Goal: Task Accomplishment & Management: Manage account settings

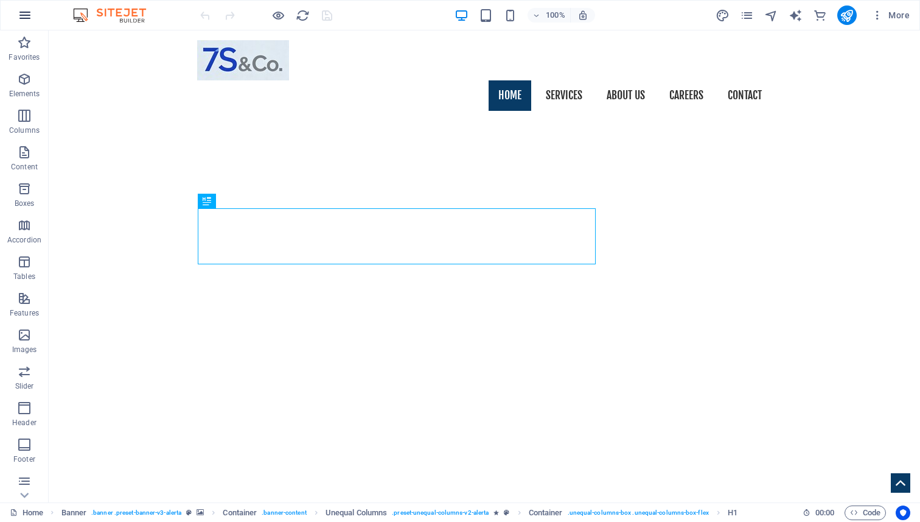
click at [21, 19] on icon "button" at bounding box center [25, 15] width 15 height 15
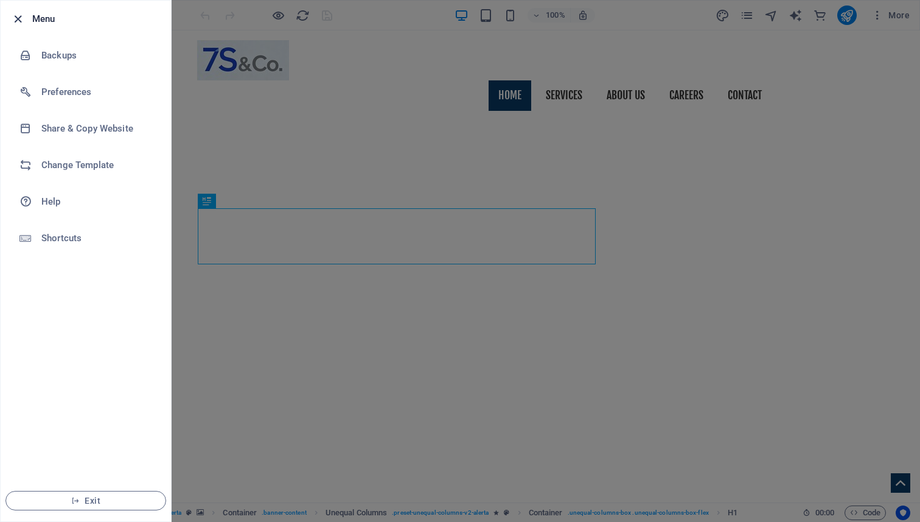
click at [20, 21] on icon "button" at bounding box center [18, 19] width 14 height 14
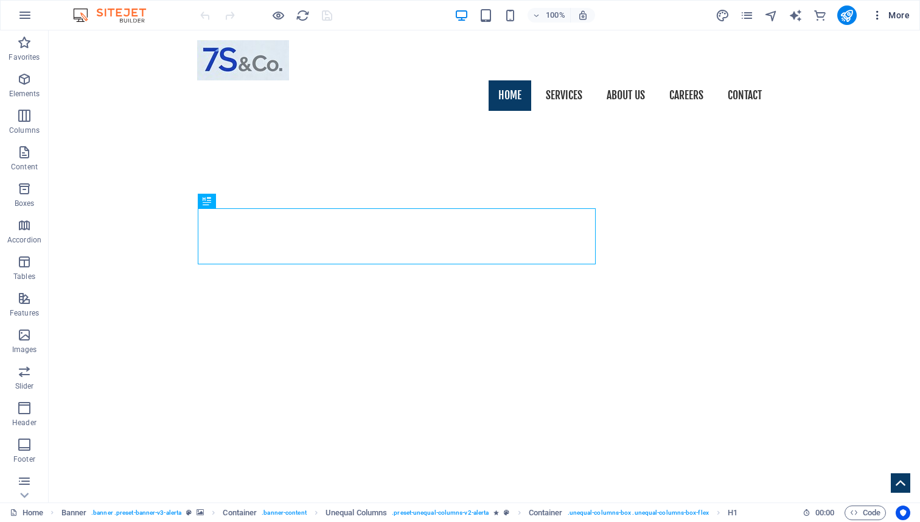
click at [894, 16] on span "More" at bounding box center [891, 15] width 38 height 12
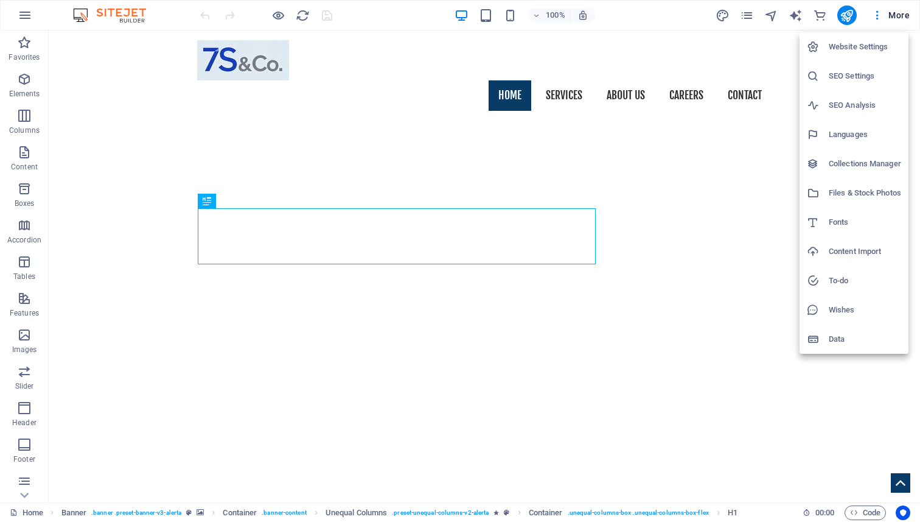
click at [850, 46] on h6 "Website Settings" at bounding box center [865, 47] width 72 height 15
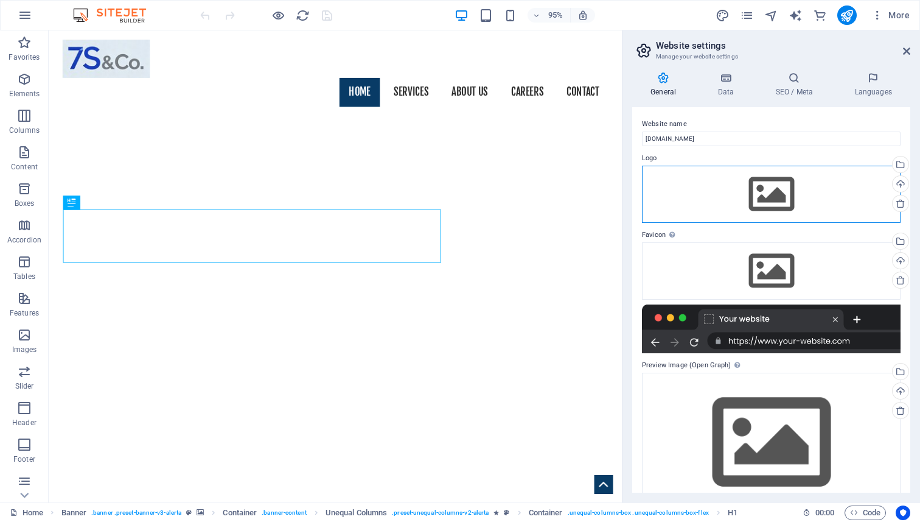
click at [748, 198] on div "Drag files here, click to choose files or select files from Files or our free s…" at bounding box center [771, 194] width 259 height 57
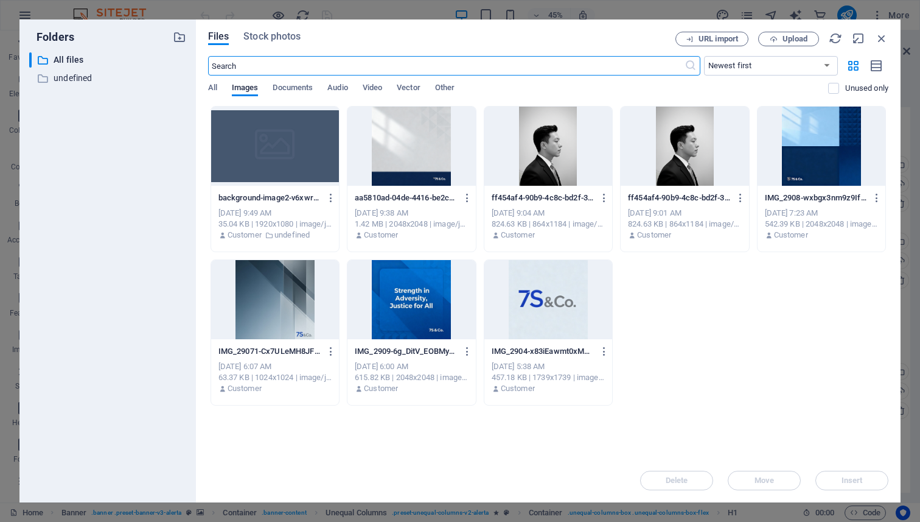
click at [540, 294] on div at bounding box center [548, 299] width 128 height 79
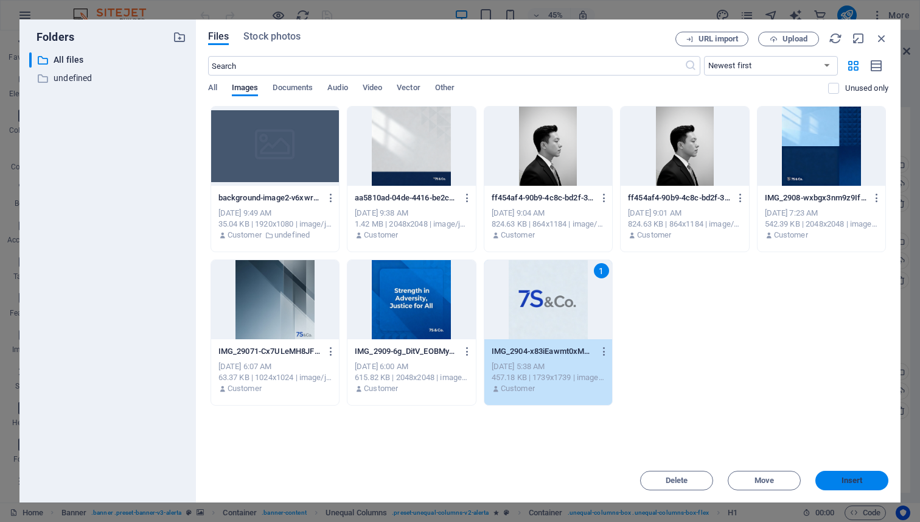
click at [870, 481] on span "Insert" at bounding box center [851, 480] width 63 height 7
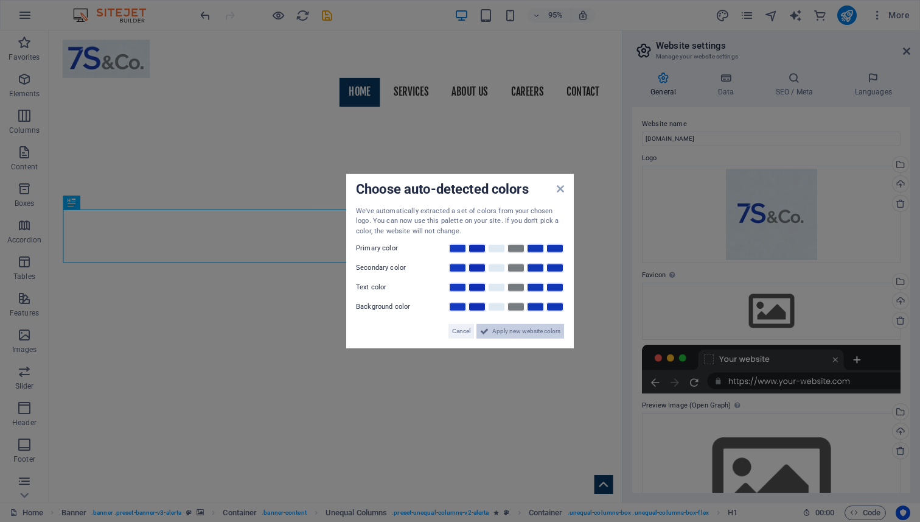
click at [522, 336] on span "Apply new website colors" at bounding box center [526, 331] width 68 height 15
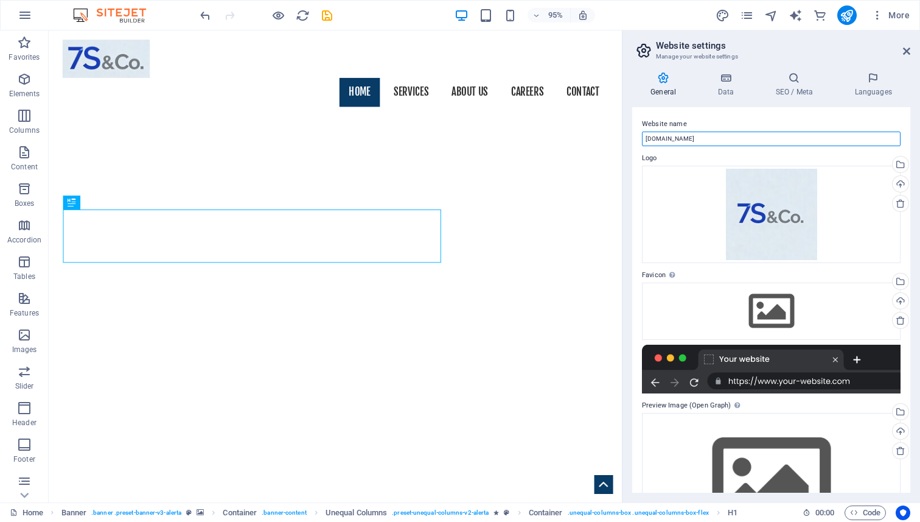
click at [646, 141] on input "[DOMAIN_NAME]" at bounding box center [771, 138] width 259 height 15
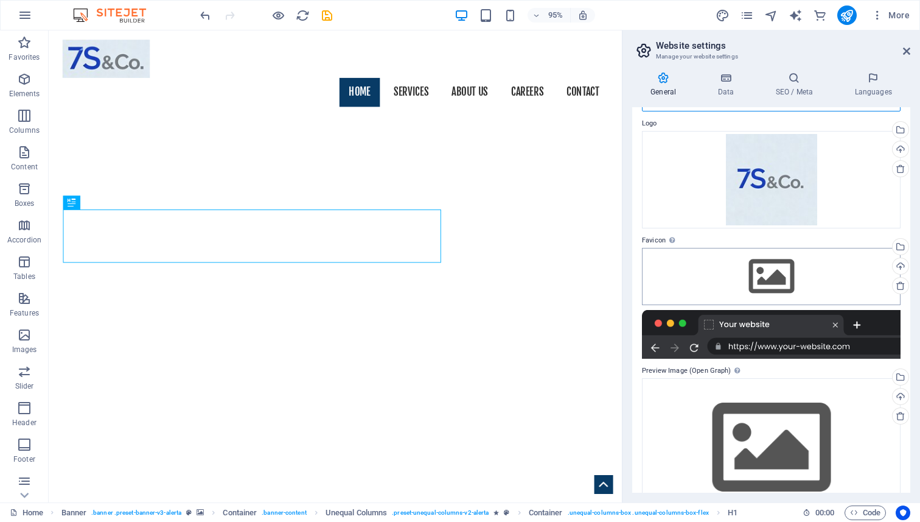
scroll to position [44, 0]
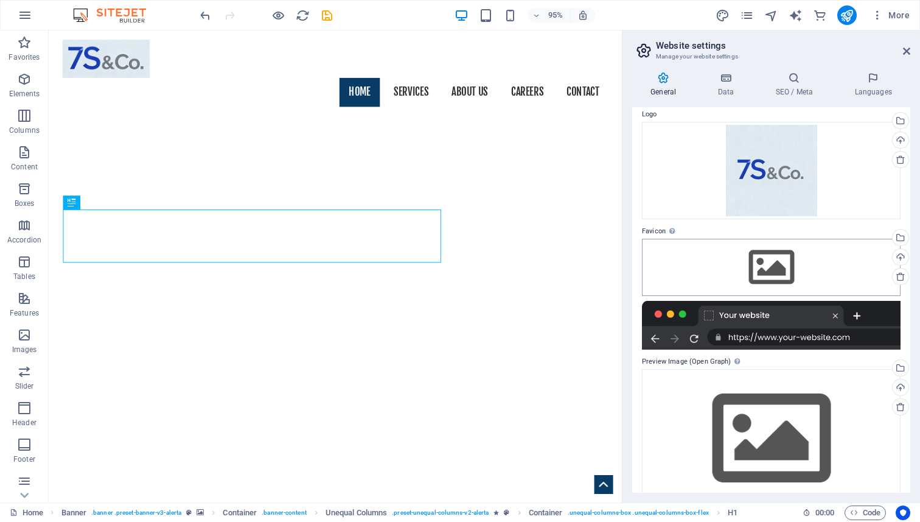
type input "www.7sandco.com"
click at [789, 277] on div "Drag files here, click to choose files or select files from Files or our free s…" at bounding box center [771, 267] width 259 height 57
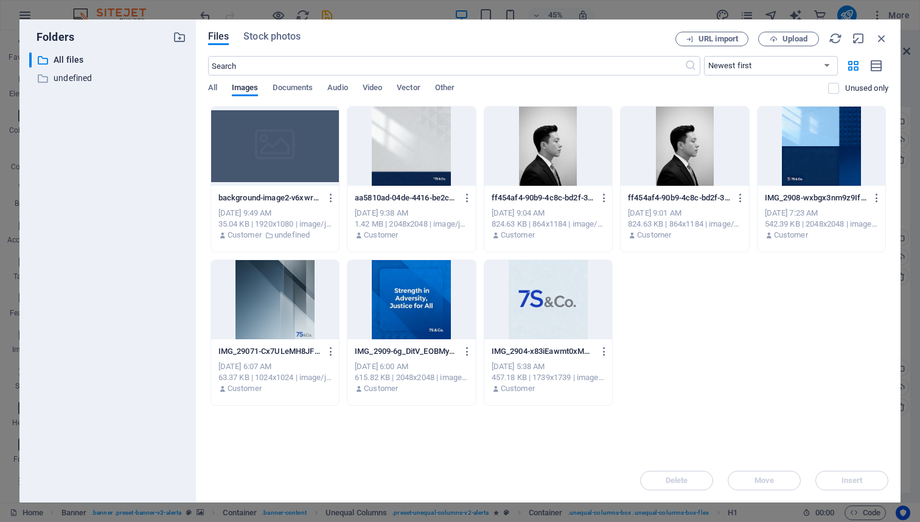
click at [560, 310] on div at bounding box center [548, 299] width 128 height 79
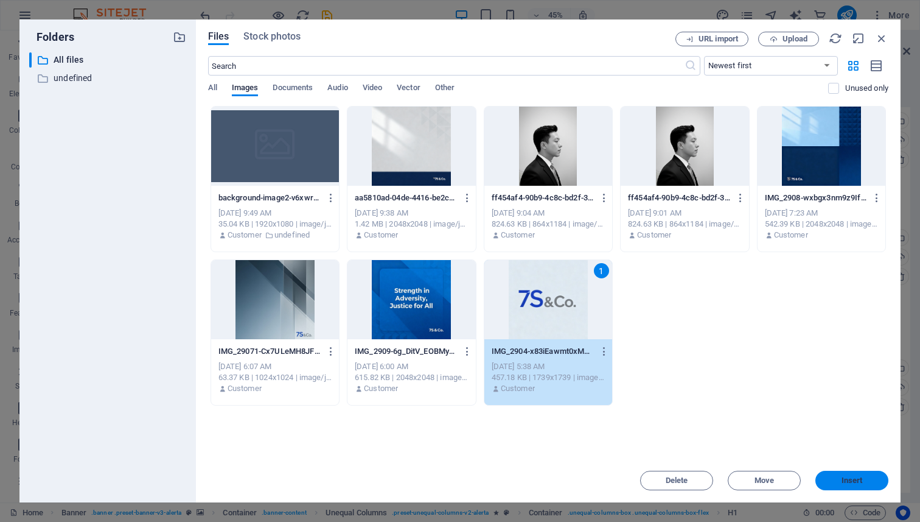
click at [839, 486] on button "Insert" at bounding box center [852, 479] width 73 height 19
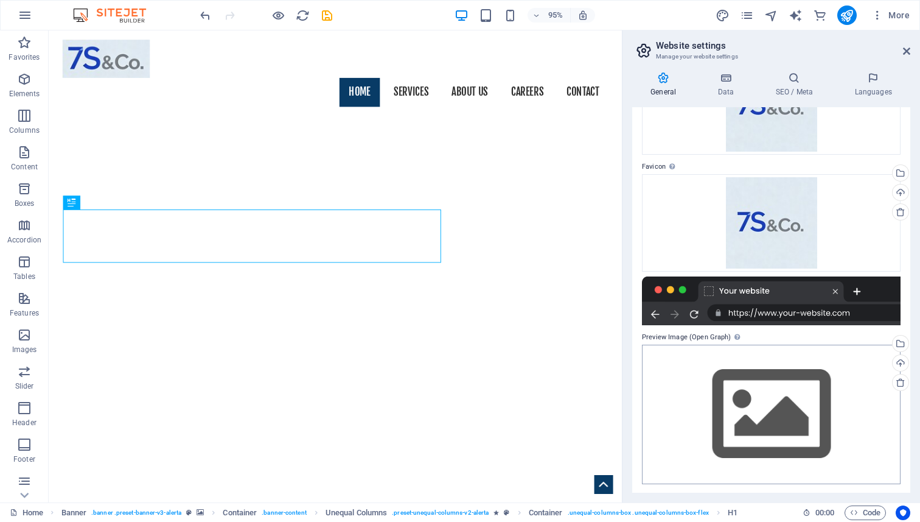
scroll to position [110, 0]
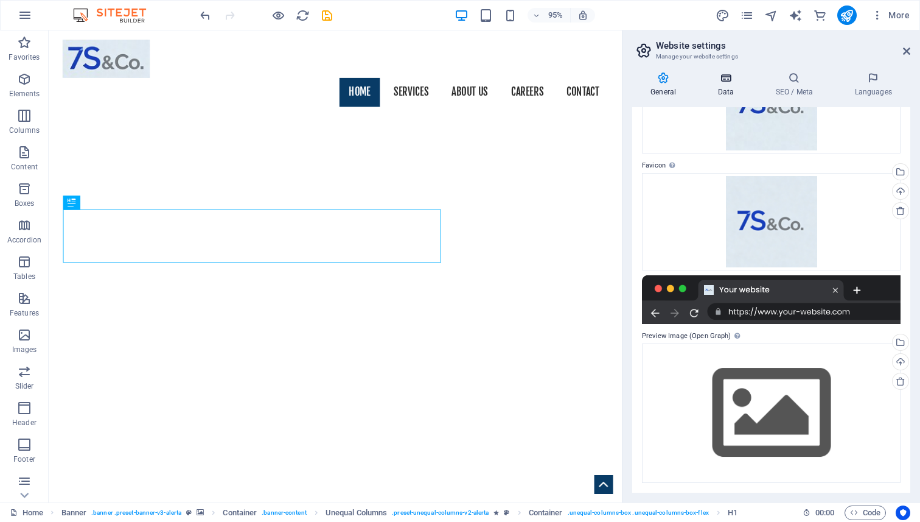
click at [720, 88] on h4 "Data" at bounding box center [728, 85] width 58 height 26
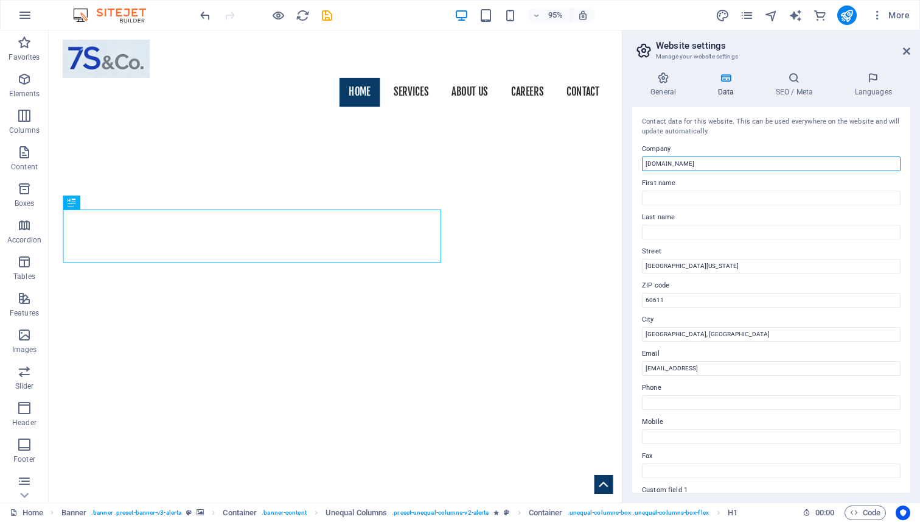
click at [647, 169] on input "[DOMAIN_NAME]" at bounding box center [771, 163] width 259 height 15
type input "[DOMAIN_NAME]"
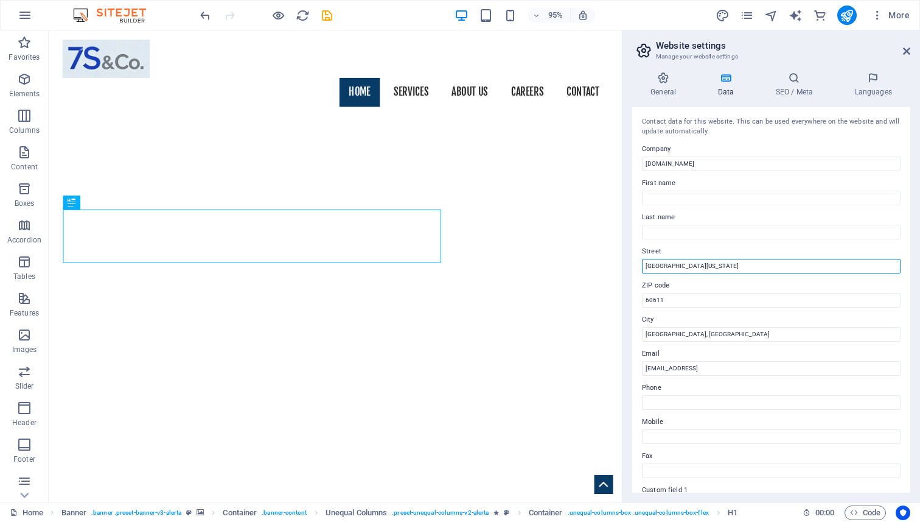
click at [713, 264] on input "North Michigan Avenue" at bounding box center [771, 266] width 259 height 15
drag, startPoint x: 722, startPoint y: 264, endPoint x: 641, endPoint y: 264, distance: 81.0
click at [641, 264] on div "Contact data for this website. This can be used everywhere on the website and w…" at bounding box center [771, 299] width 278 height 385
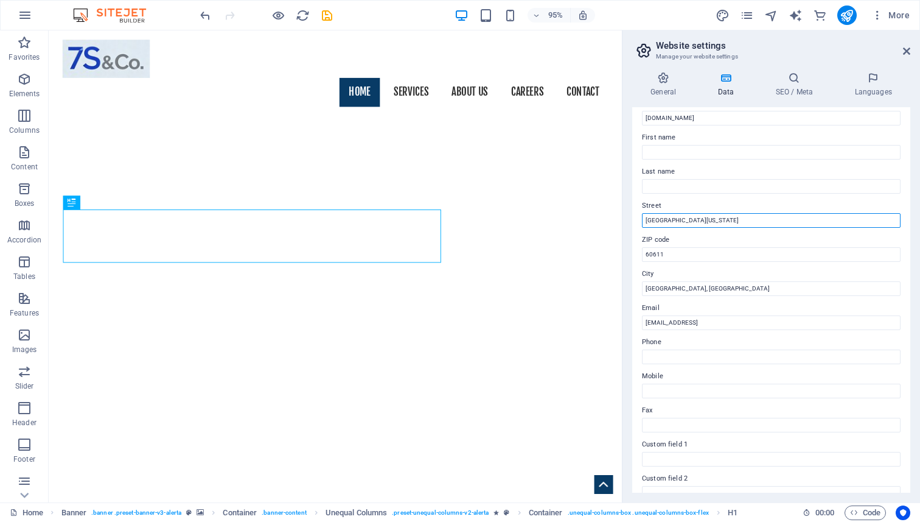
scroll to position [0, 0]
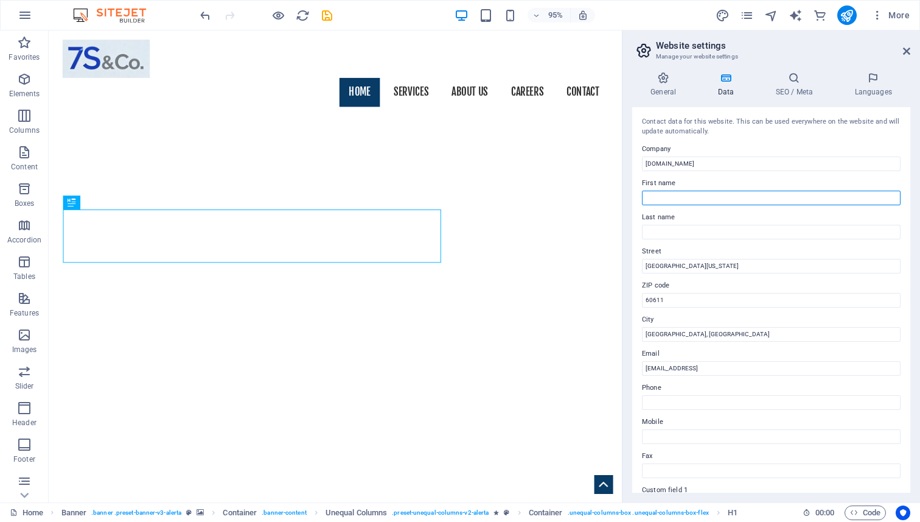
click at [658, 195] on input "First name" at bounding box center [771, 198] width 259 height 15
type input "b"
type input "Brilan M"
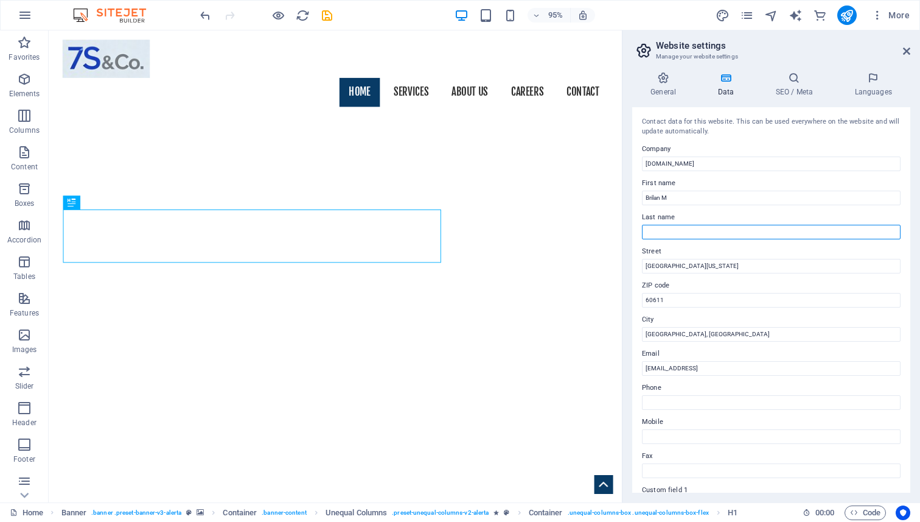
click at [676, 233] on input "Last name" at bounding box center [771, 232] width 259 height 15
type input "[PERSON_NAME]"
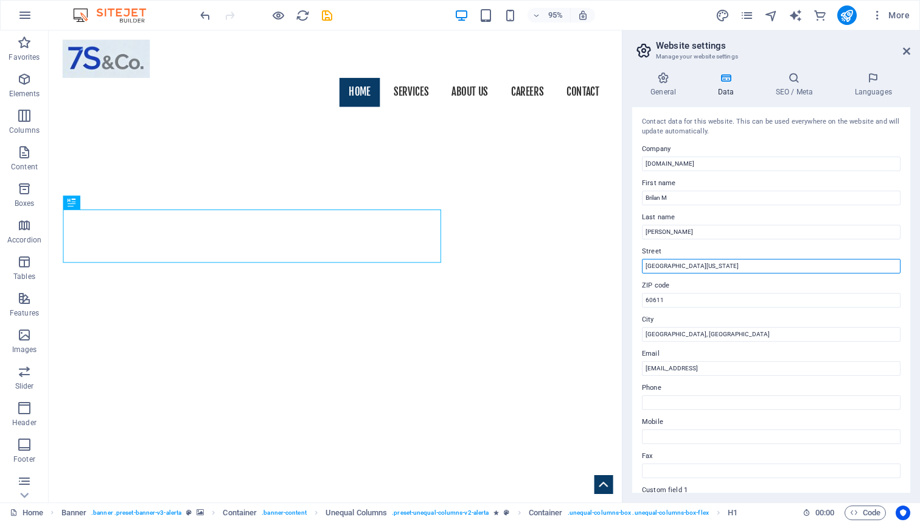
click at [721, 259] on input "North Michigan Avenue" at bounding box center [771, 266] width 259 height 15
drag, startPoint x: 727, startPoint y: 259, endPoint x: 638, endPoint y: 262, distance: 89.5
click at [638, 262] on div "Contact data for this website. This can be used everywhere on the website and w…" at bounding box center [771, 299] width 278 height 385
type input "B"
type input "[GEOGRAPHIC_DATA],"
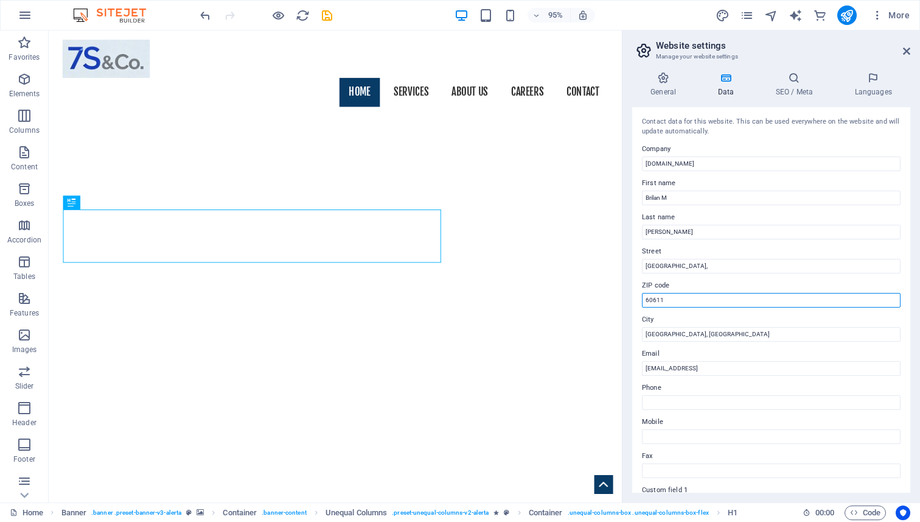
click at [656, 300] on input "60611" at bounding box center [771, 300] width 259 height 15
drag, startPoint x: 665, startPoint y: 300, endPoint x: 641, endPoint y: 299, distance: 24.4
click at [641, 299] on div "Contact data for this website. This can be used everywhere on the website and w…" at bounding box center [771, 299] width 278 height 385
type input "560001"
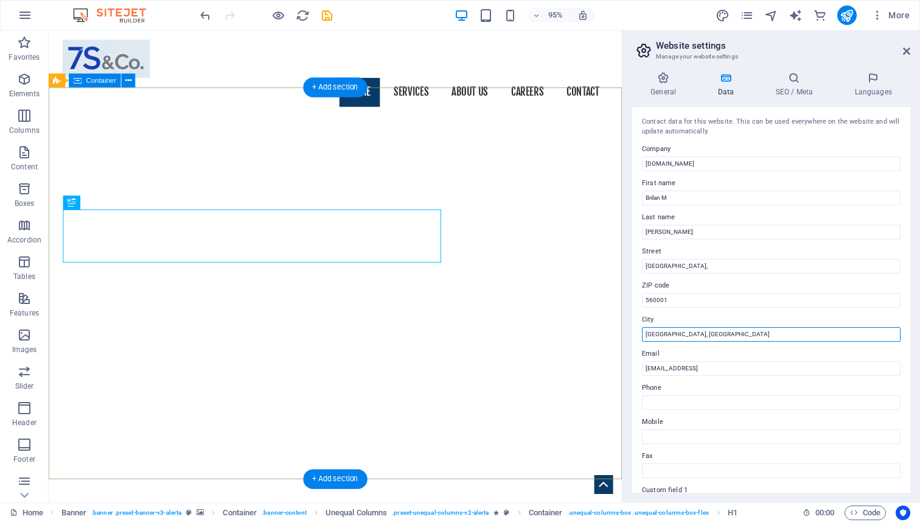
drag, startPoint x: 732, startPoint y: 365, endPoint x: 644, endPoint y: 350, distance: 88.9
drag, startPoint x: 736, startPoint y: 368, endPoint x: 651, endPoint y: 349, distance: 87.1
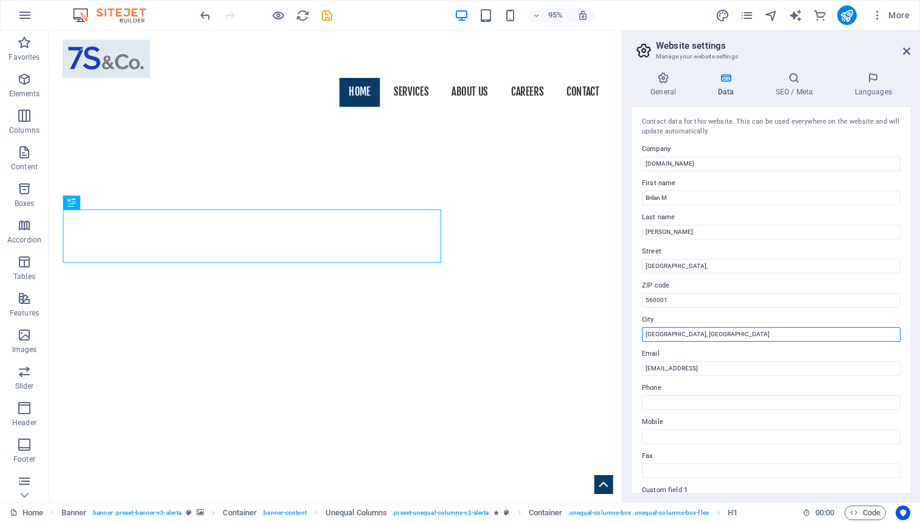
click at [645, 338] on input "Chicago, IL" at bounding box center [771, 334] width 259 height 15
drag, startPoint x: 645, startPoint y: 338, endPoint x: 685, endPoint y: 337, distance: 40.2
click at [685, 337] on input "Chicago, IL" at bounding box center [771, 334] width 259 height 15
type input "b"
type input "[GEOGRAPHIC_DATA]"
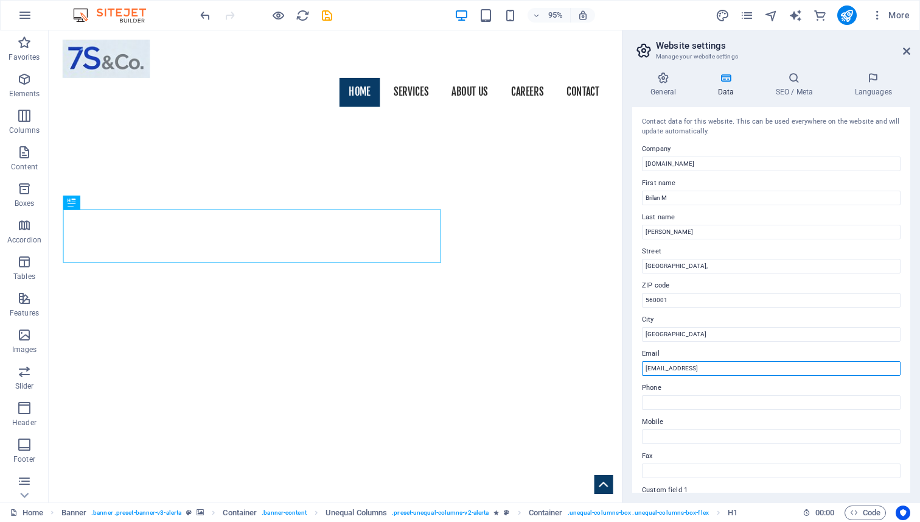
drag, startPoint x: 795, startPoint y: 371, endPoint x: 645, endPoint y: 368, distance: 149.8
click at [645, 368] on input "b83b77c779ebf9081cf1b177515ee4@cpanel.local" at bounding box center [771, 368] width 259 height 15
type input "[EMAIL_ADDRESS][DOMAIN_NAME]"
click at [792, 93] on h4 "SEO / Meta" at bounding box center [796, 85] width 79 height 26
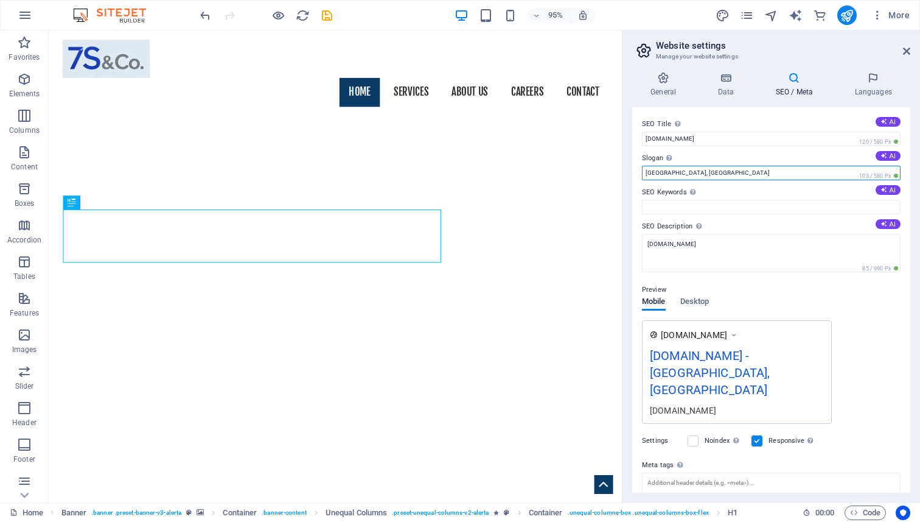
click at [746, 178] on input "Chicago, IL" at bounding box center [771, 173] width 259 height 15
drag, startPoint x: 682, startPoint y: 172, endPoint x: 626, endPoint y: 175, distance: 56.7
click at [626, 175] on div "General Data SEO / Meta Languages Website name www.7sandco.com Logo Drag files …" at bounding box center [772, 282] width 298 height 440
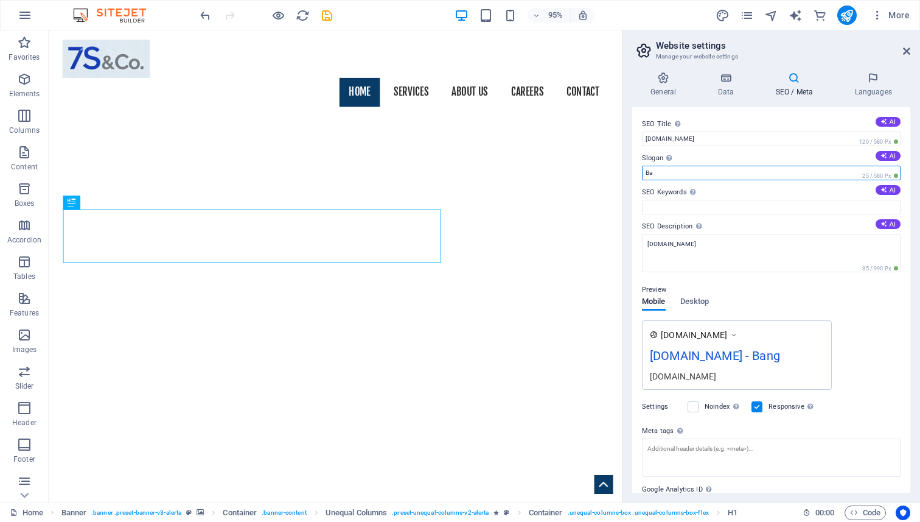
type input "B"
type input "7S & Co."
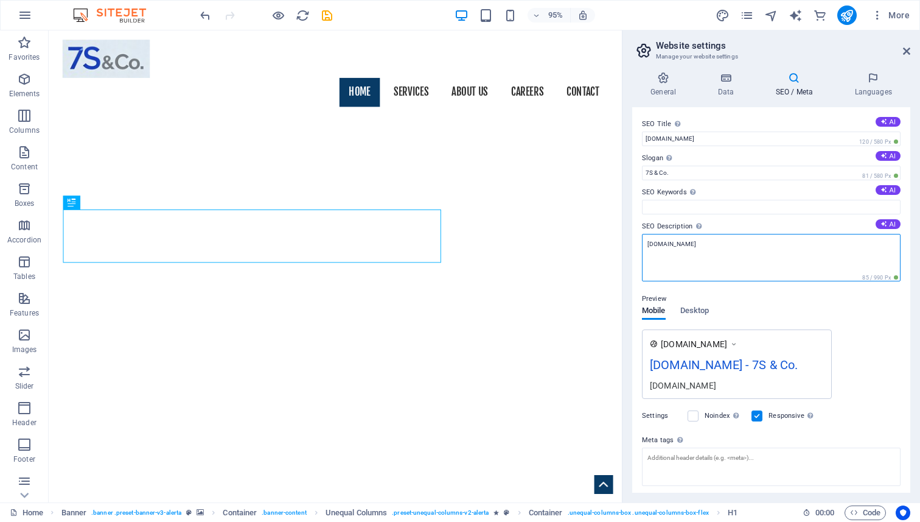
click at [647, 245] on textarea "[DOMAIN_NAME]" at bounding box center [771, 257] width 259 height 47
type textarea "[DOMAIN_NAME]"
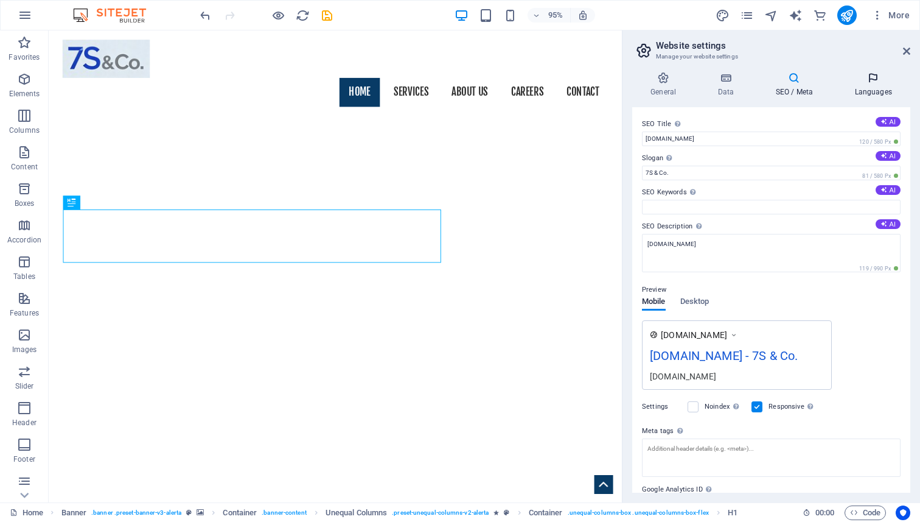
click at [864, 94] on h4 "Languages" at bounding box center [873, 85] width 74 height 26
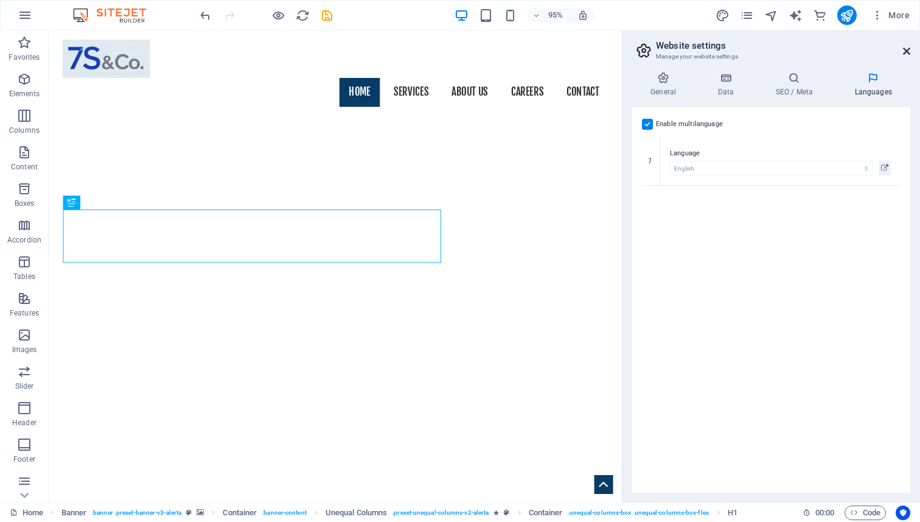
click at [906, 52] on icon at bounding box center [906, 51] width 7 height 10
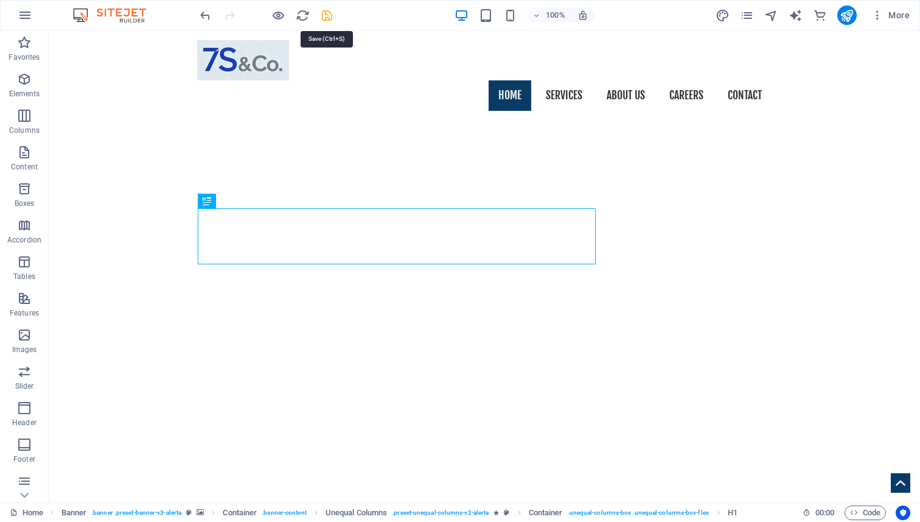
click at [324, 13] on icon "save" at bounding box center [327, 16] width 14 height 14
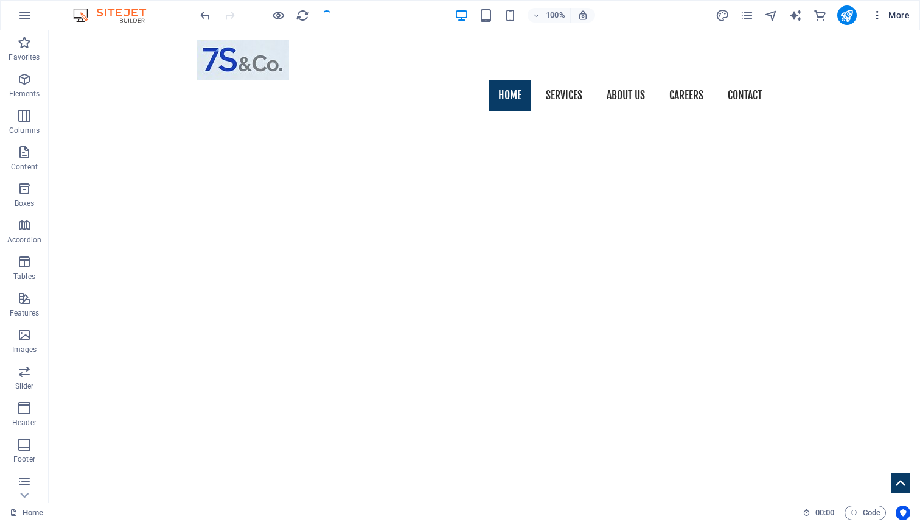
click at [895, 15] on span "More" at bounding box center [891, 15] width 38 height 12
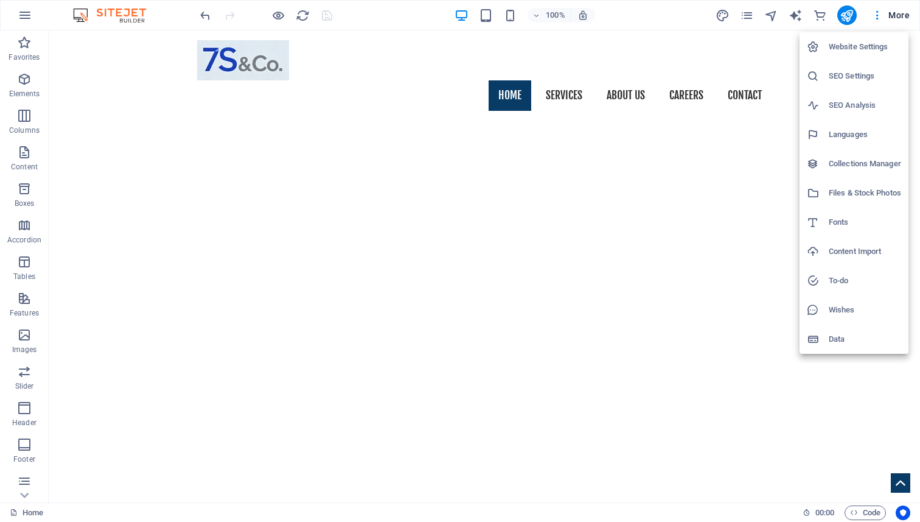
click at [852, 40] on h6 "Website Settings" at bounding box center [865, 47] width 72 height 15
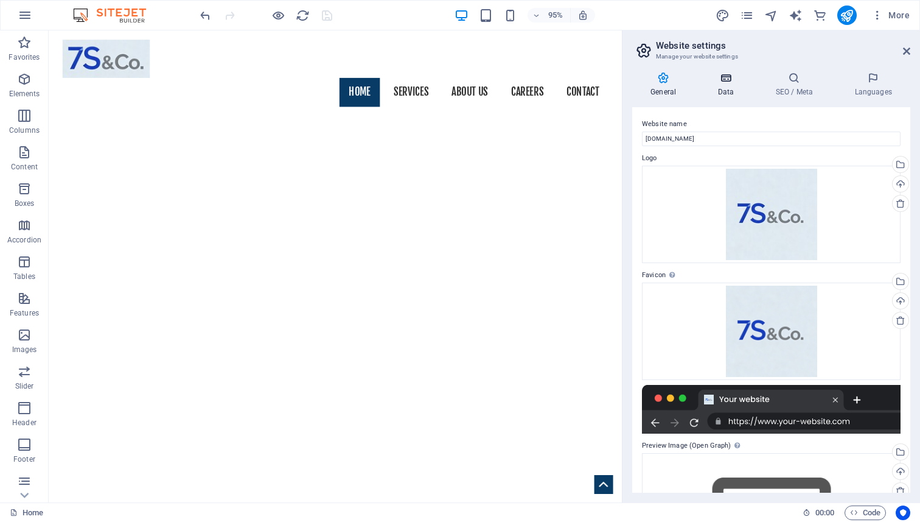
click at [715, 88] on h4 "Data" at bounding box center [728, 85] width 58 height 26
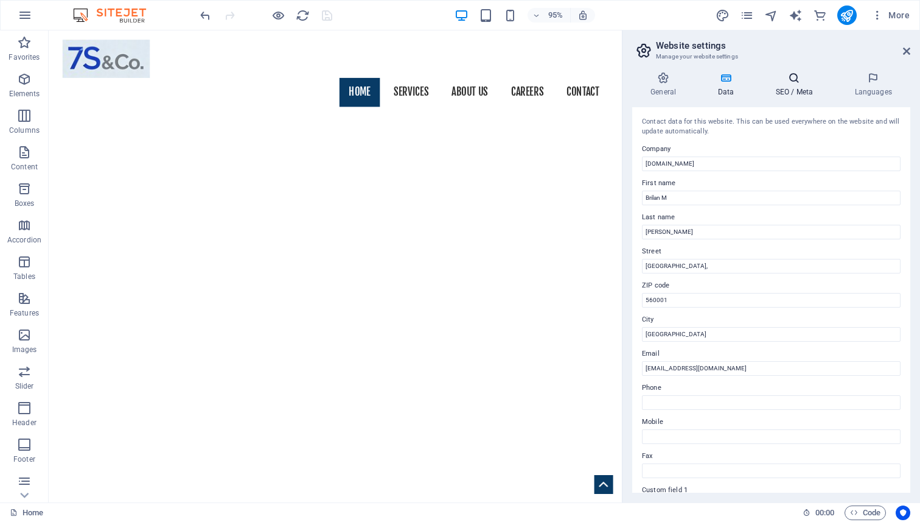
click at [784, 86] on h4 "SEO / Meta" at bounding box center [796, 85] width 79 height 26
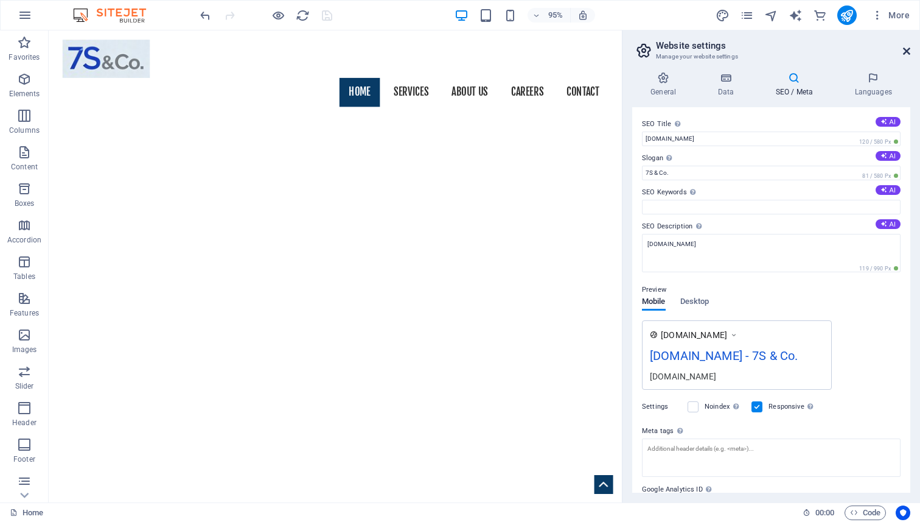
click at [903, 52] on icon at bounding box center [906, 51] width 7 height 10
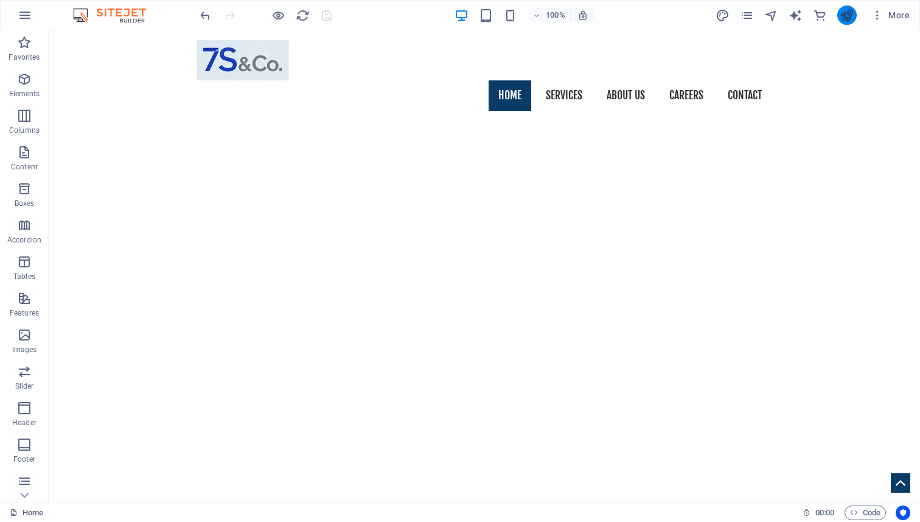
click at [846, 19] on icon "publish" at bounding box center [847, 16] width 14 height 14
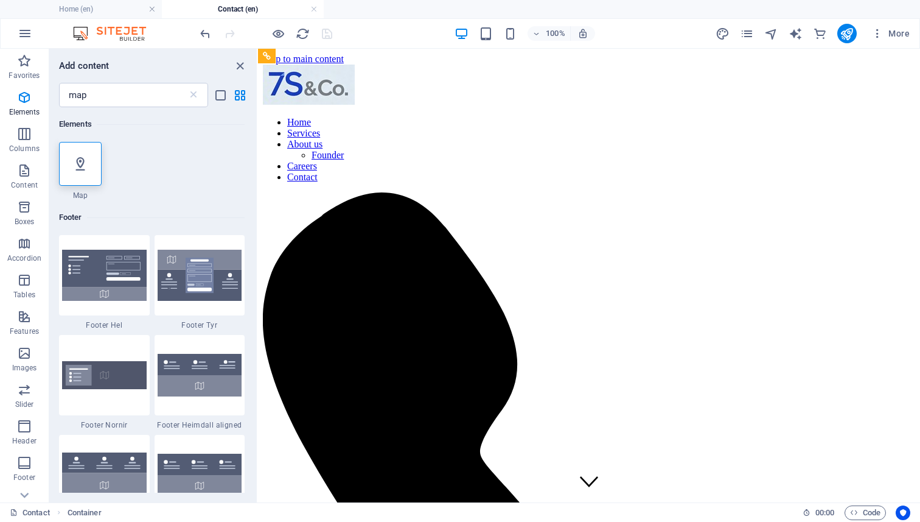
scroll to position [570, 0]
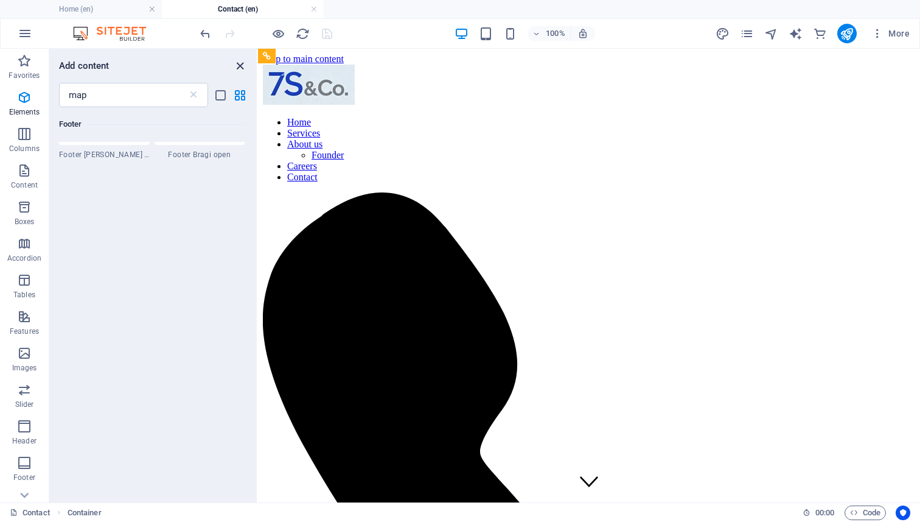
click at [242, 65] on icon "close panel" at bounding box center [240, 66] width 14 height 14
click at [242, 66] on icon "close panel" at bounding box center [240, 66] width 14 height 14
click at [236, 66] on icon "close panel" at bounding box center [240, 66] width 14 height 14
click at [239, 66] on icon "close panel" at bounding box center [240, 66] width 14 height 14
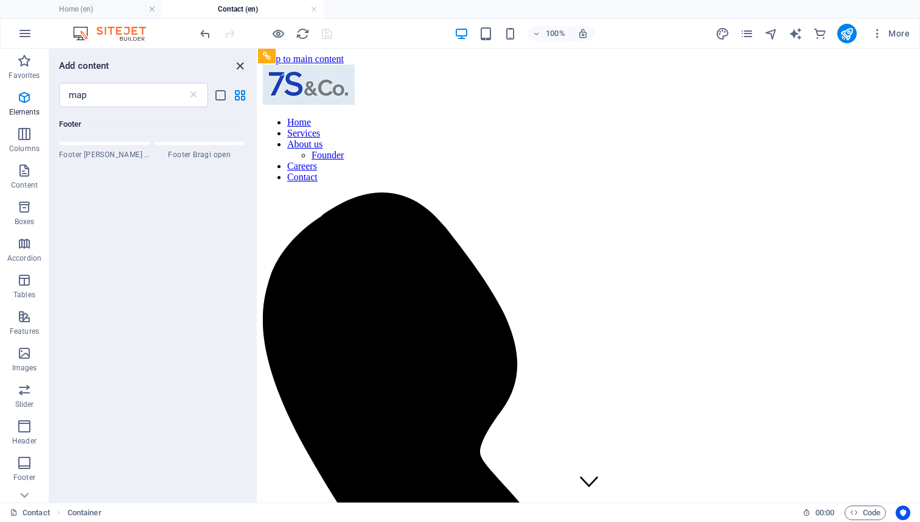
click at [239, 66] on icon "close panel" at bounding box center [240, 66] width 14 height 14
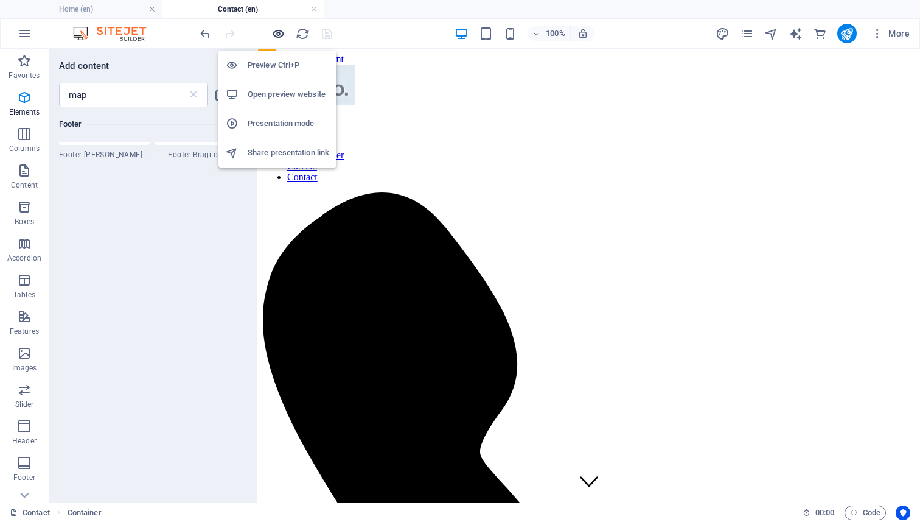
click at [284, 31] on icon "button" at bounding box center [278, 34] width 14 height 14
click at [275, 37] on icon "button" at bounding box center [278, 34] width 14 height 14
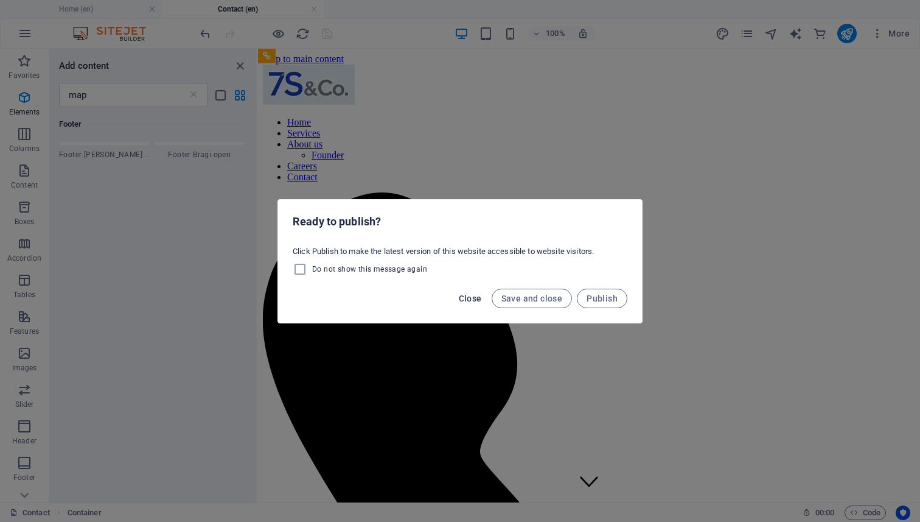
click at [481, 299] on span "Close" at bounding box center [470, 298] width 23 height 10
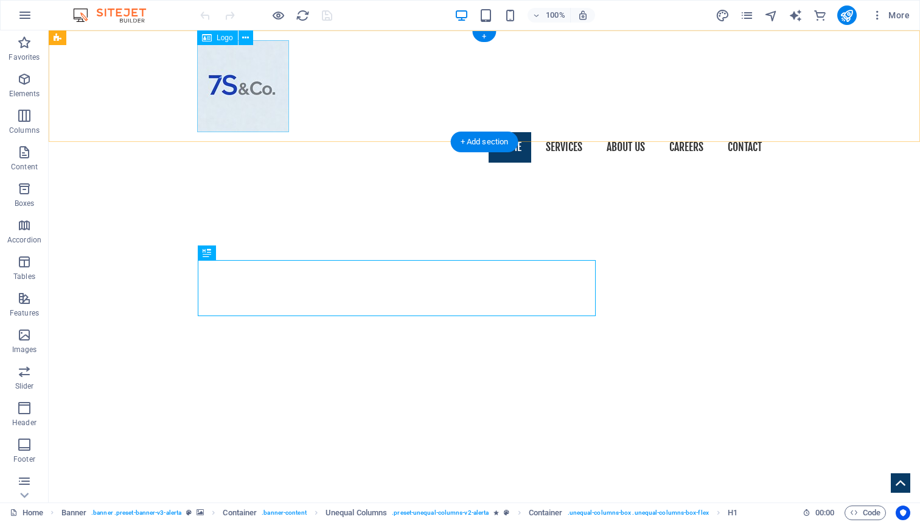
click at [273, 110] on div at bounding box center [484, 86] width 575 height 92
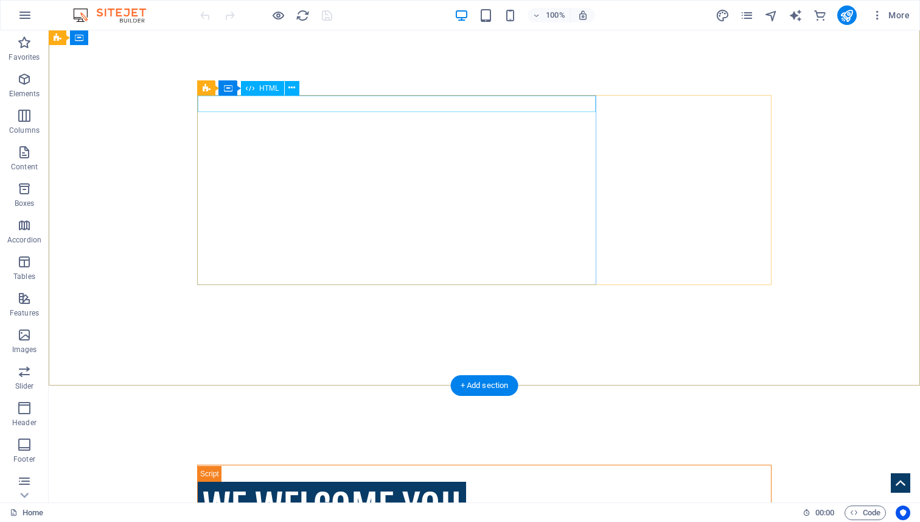
scroll to position [143, 0]
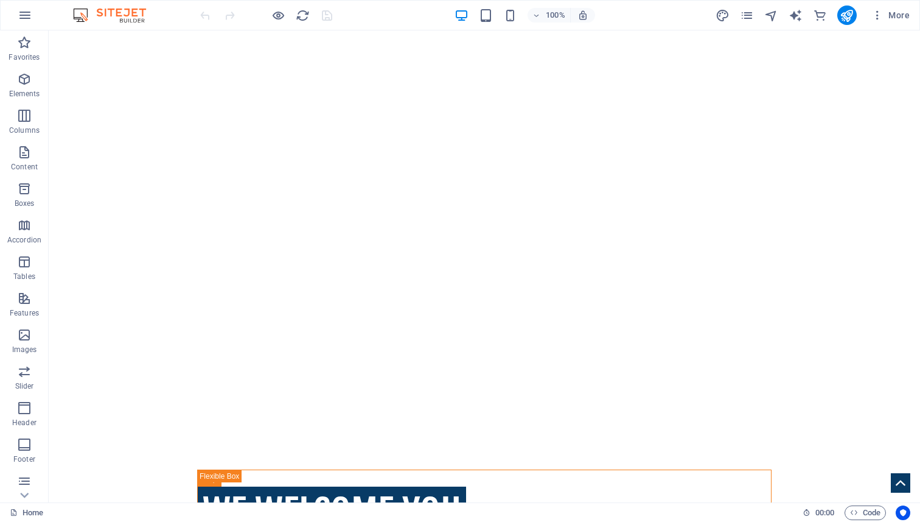
click at [282, 22] on span at bounding box center [278, 15] width 15 height 15
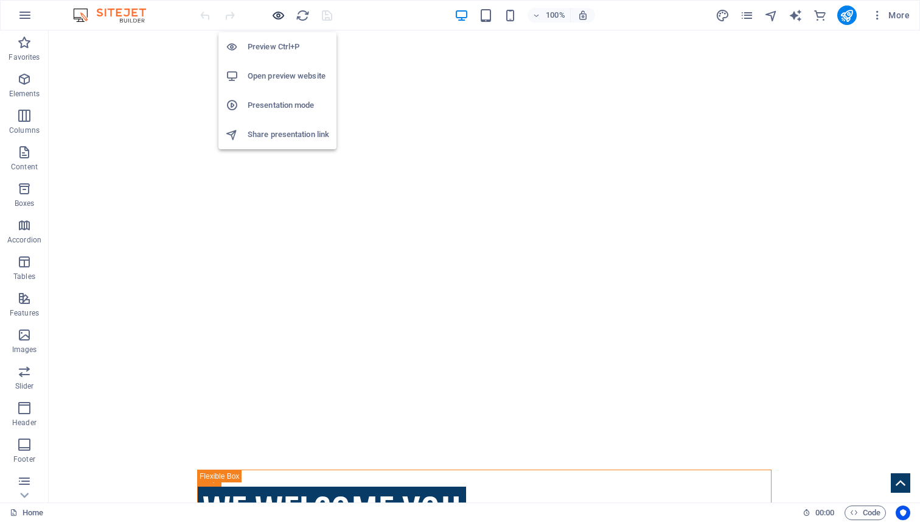
click at [278, 18] on icon "button" at bounding box center [278, 16] width 14 height 14
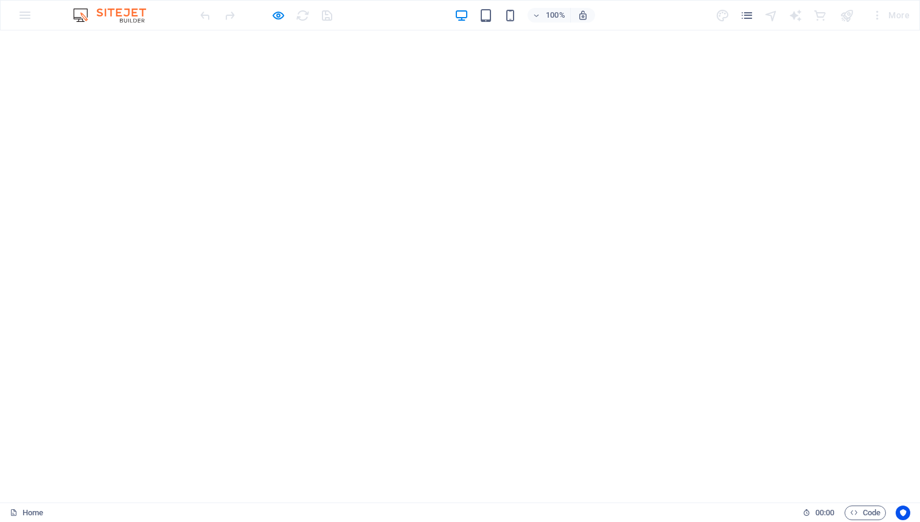
scroll to position [0, 0]
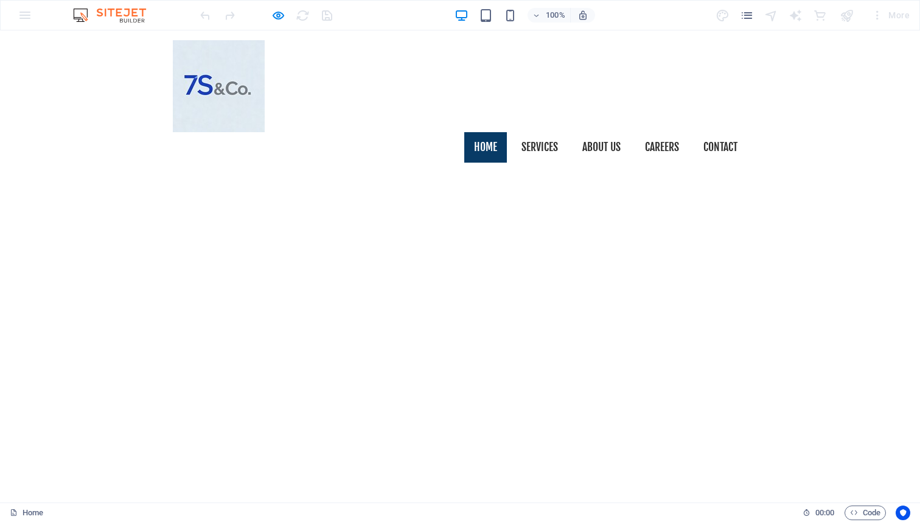
click at [233, 59] on img at bounding box center [219, 86] width 92 height 92
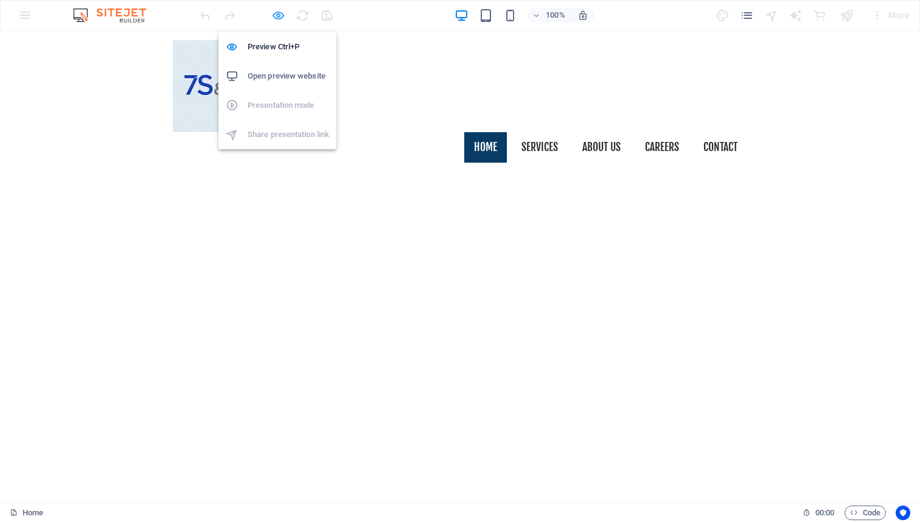
click at [272, 19] on icon "button" at bounding box center [278, 16] width 14 height 14
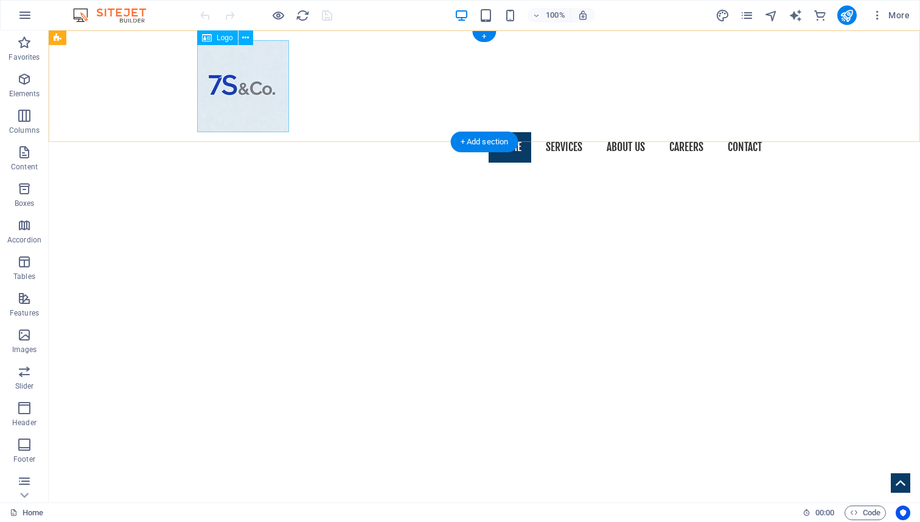
click at [211, 82] on div at bounding box center [484, 86] width 575 height 92
select select "px"
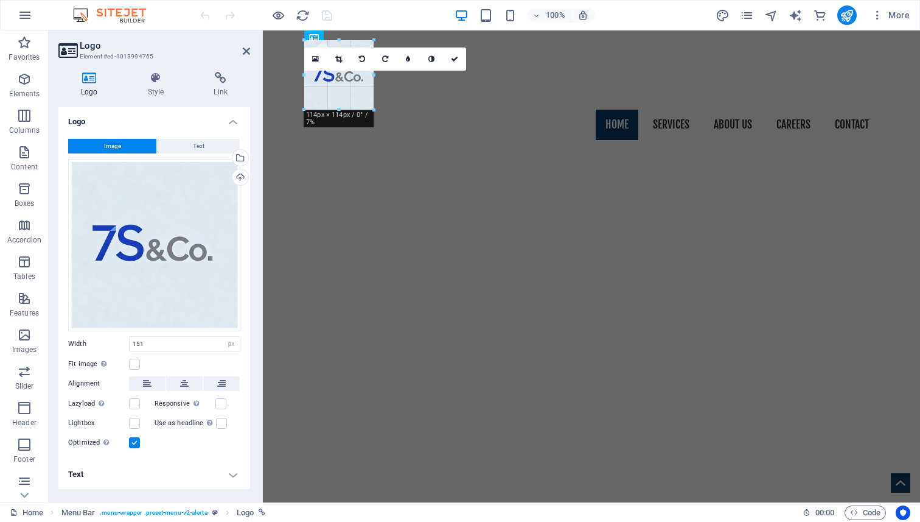
drag, startPoint x: 351, startPoint y: 131, endPoint x: 374, endPoint y: 107, distance: 33.6
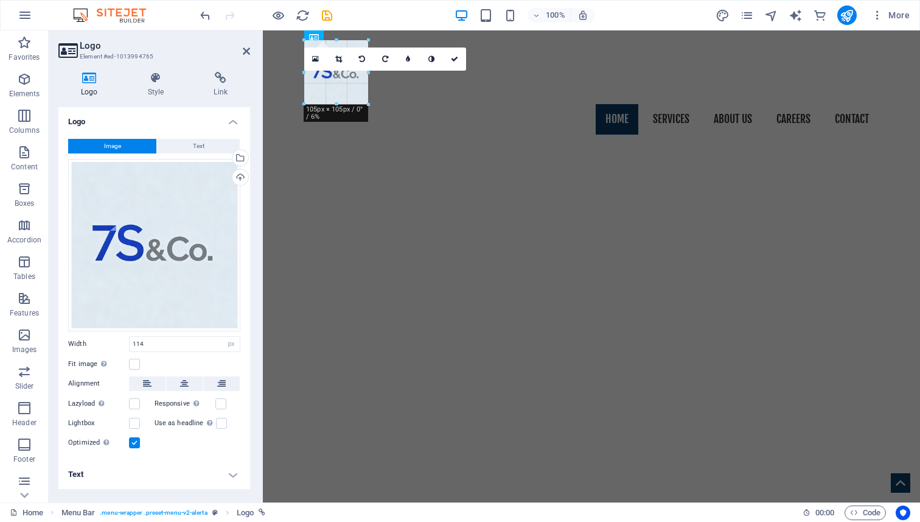
drag, startPoint x: 371, startPoint y: 111, endPoint x: 362, endPoint y: 77, distance: 34.5
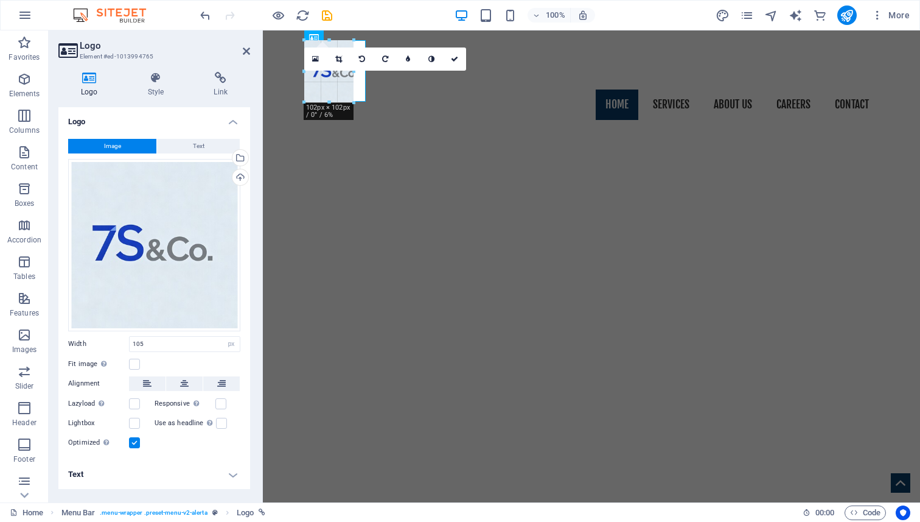
drag, startPoint x: 335, startPoint y: 104, endPoint x: 337, endPoint y: 89, distance: 14.7
type input "81"
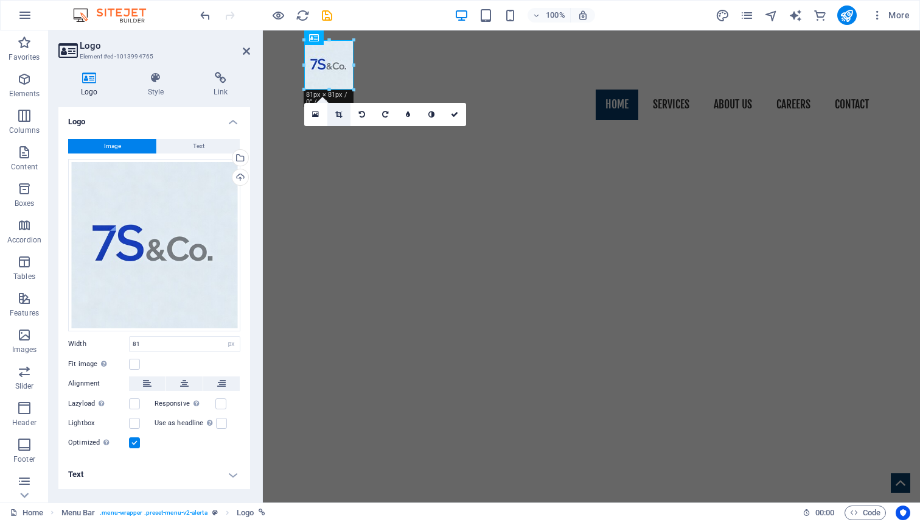
click at [340, 111] on icon at bounding box center [338, 114] width 7 height 7
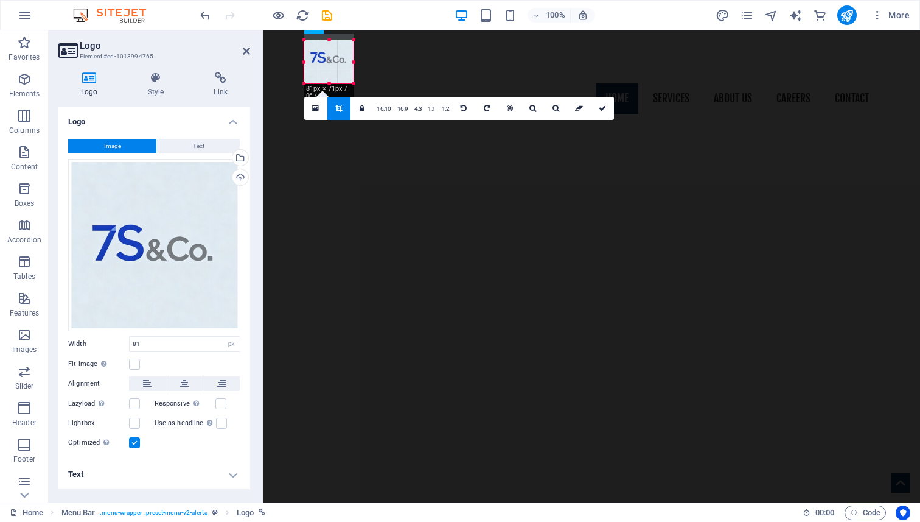
drag, startPoint x: 328, startPoint y: 40, endPoint x: 329, endPoint y: 46, distance: 6.8
click at [329, 46] on div "180 170 160 150 140 130 120 110 100 90 80 70 60 50 40 30 20 10 0 -10 -20 -30 -4…" at bounding box center [328, 61] width 49 height 43
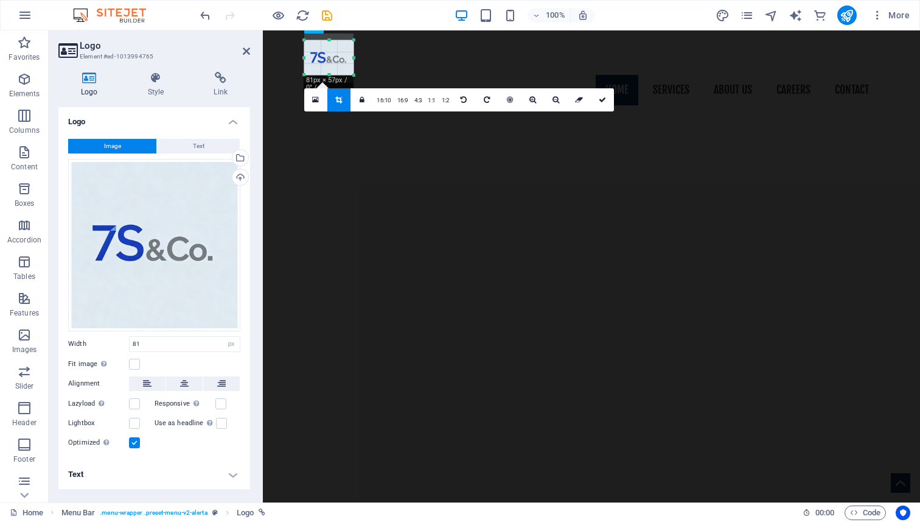
drag, startPoint x: 328, startPoint y: 82, endPoint x: 329, endPoint y: 74, distance: 8.6
click at [329, 74] on div at bounding box center [328, 75] width 49 height 4
click at [604, 100] on link at bounding box center [602, 99] width 23 height 23
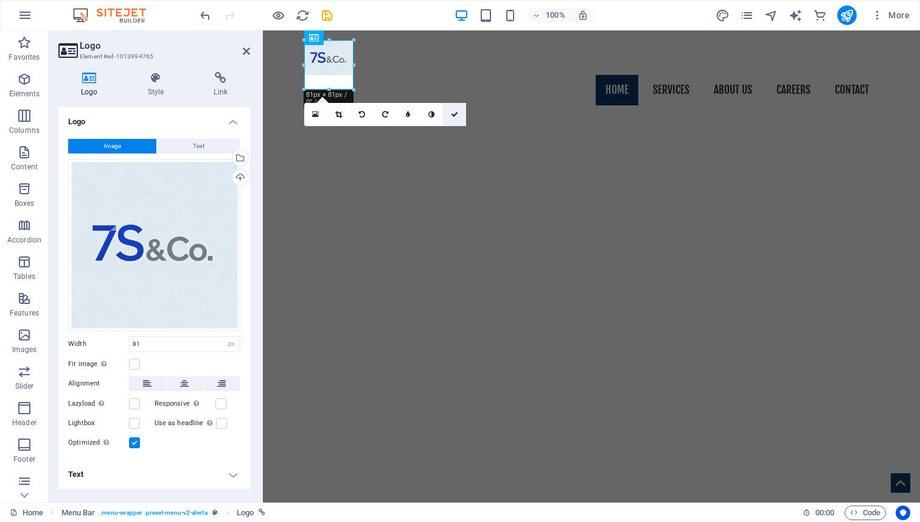
click at [456, 117] on icon at bounding box center [454, 114] width 7 height 7
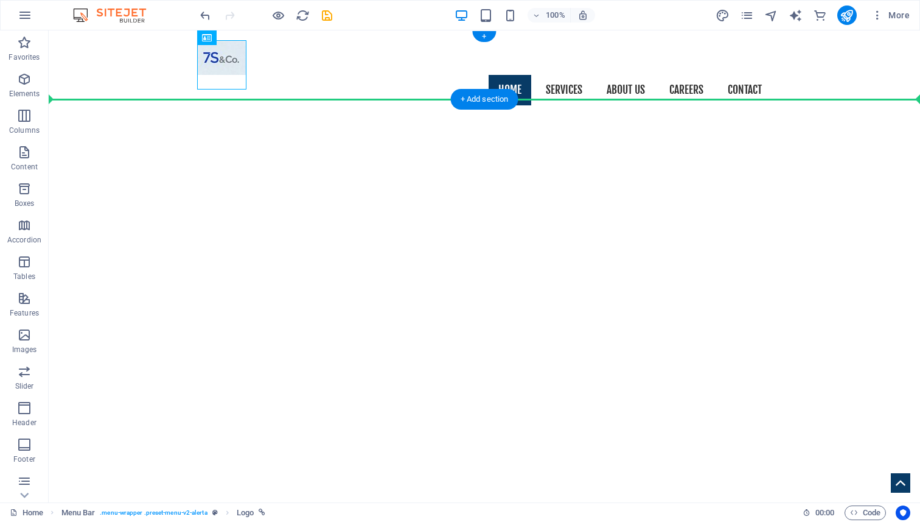
drag, startPoint x: 220, startPoint y: 73, endPoint x: 169, endPoint y: 71, distance: 51.2
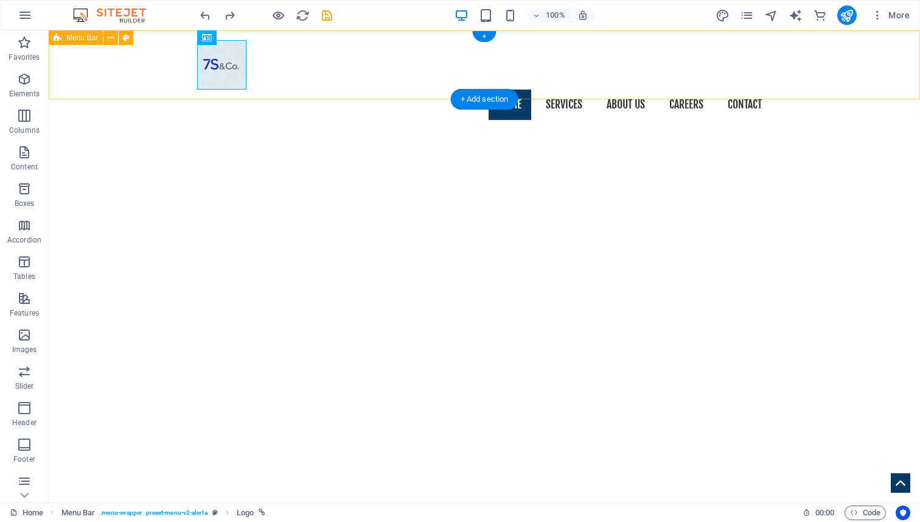
click at [282, 65] on div "Home Services About us Founder Careers Contact Menu" at bounding box center [485, 79] width 872 height 99
click at [234, 60] on div at bounding box center [484, 64] width 575 height 49
click at [226, 62] on div at bounding box center [484, 64] width 575 height 49
select select "px"
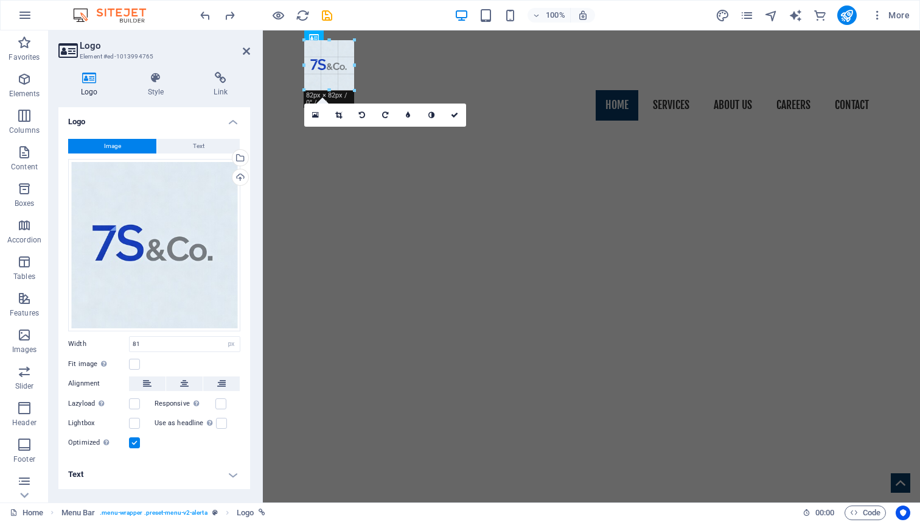
drag, startPoint x: 304, startPoint y: 65, endPoint x: 304, endPoint y: 44, distance: 21.3
type input "82"
click at [340, 112] on icon at bounding box center [338, 114] width 7 height 7
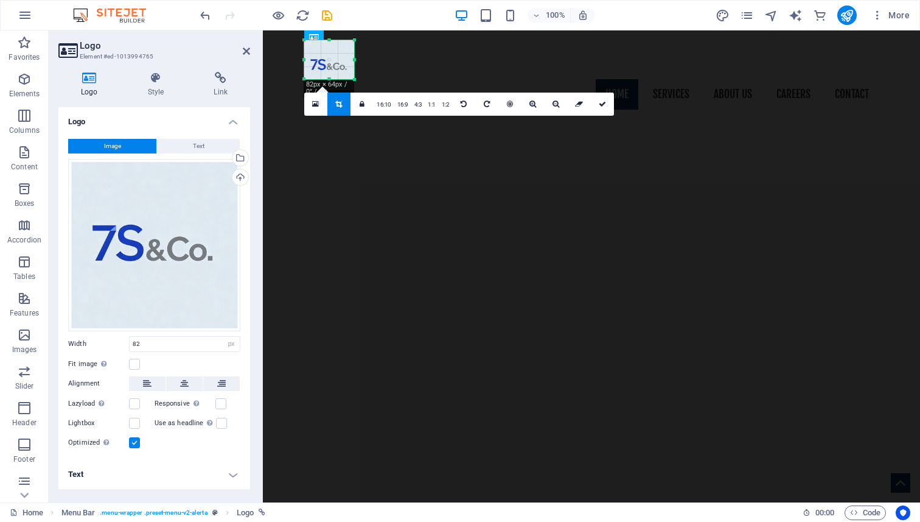
drag, startPoint x: 329, startPoint y: 88, endPoint x: 331, endPoint y: 77, distance: 11.0
click at [331, 77] on div at bounding box center [329, 79] width 50 height 4
click at [331, 59] on div at bounding box center [329, 60] width 50 height 50
click at [595, 107] on link at bounding box center [602, 104] width 23 height 23
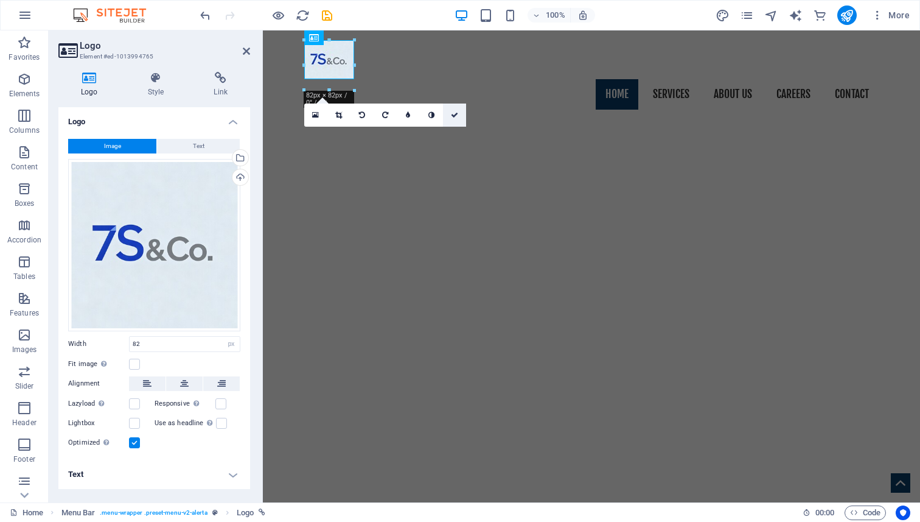
click at [455, 117] on icon at bounding box center [454, 114] width 7 height 7
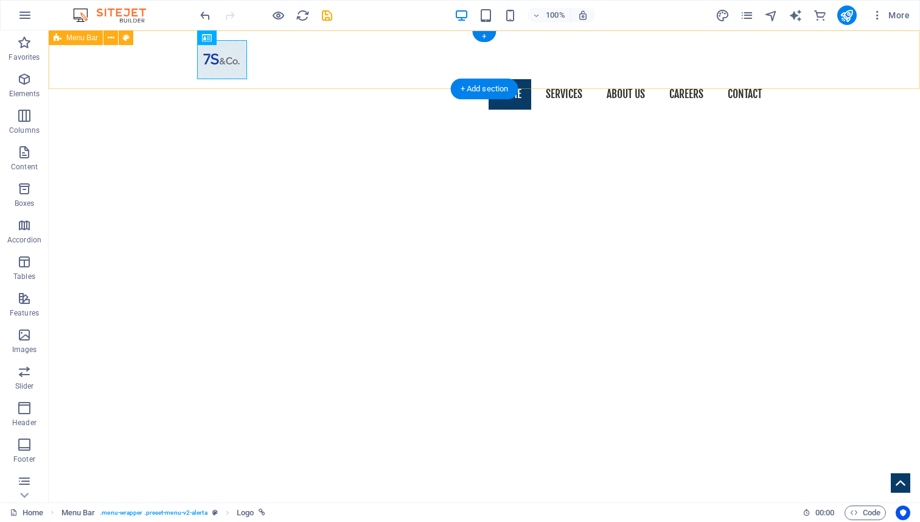
click at [387, 55] on div "Home Services About us Founder Careers Contact Menu" at bounding box center [485, 74] width 872 height 89
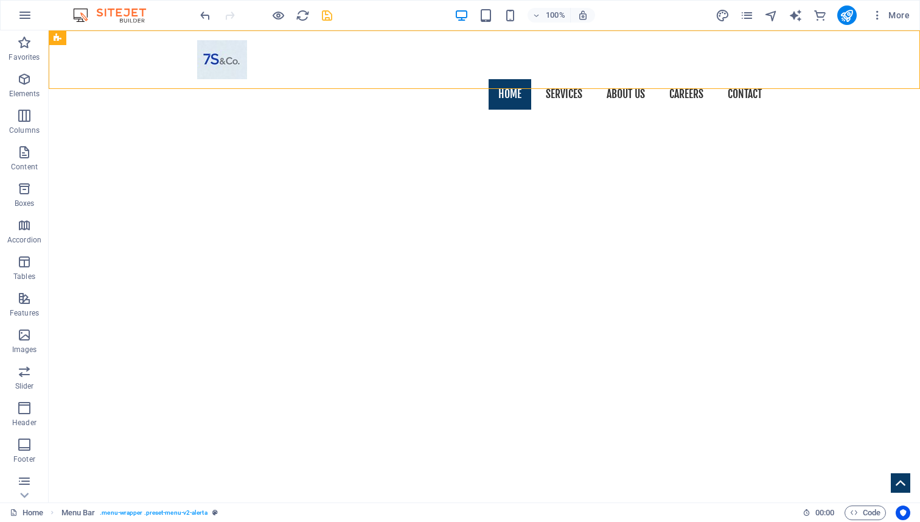
click at [325, 13] on icon "save" at bounding box center [327, 16] width 14 height 14
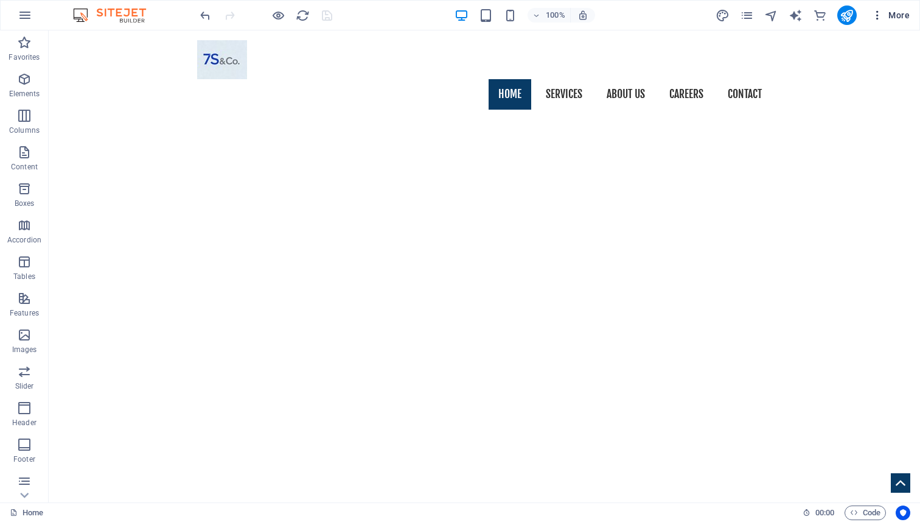
click at [892, 18] on span "More" at bounding box center [891, 15] width 38 height 12
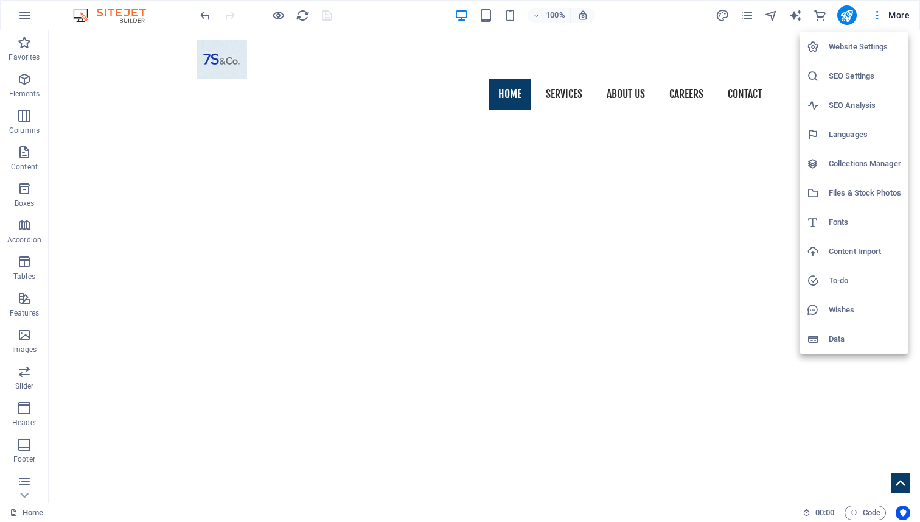
click at [231, 62] on div at bounding box center [460, 261] width 920 height 522
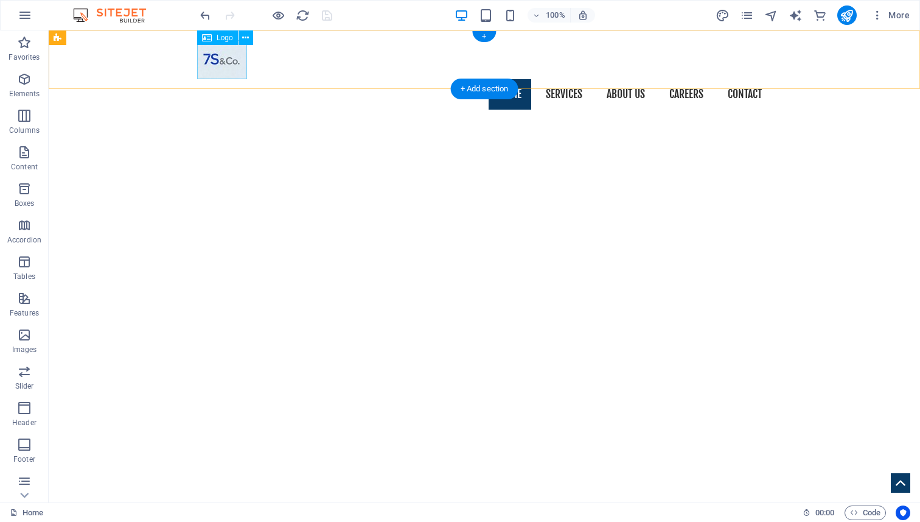
click at [231, 62] on div at bounding box center [484, 59] width 575 height 39
select select "px"
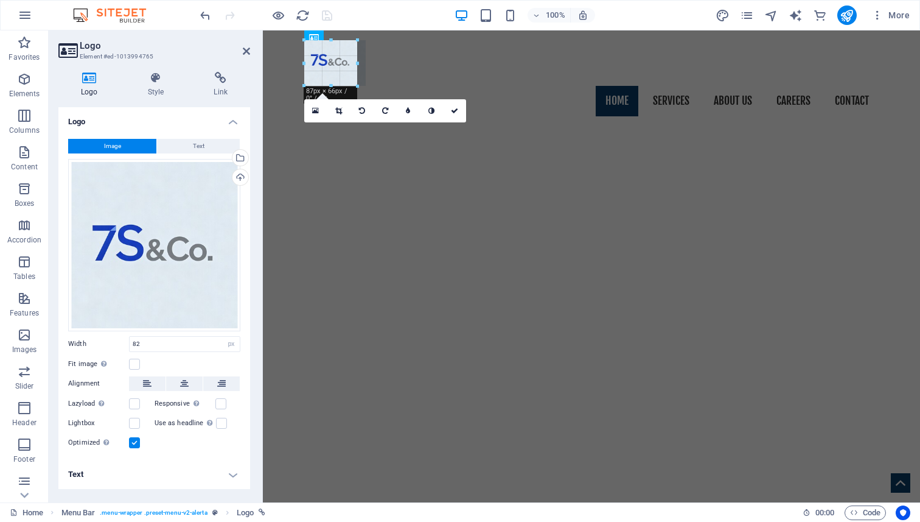
drag, startPoint x: 353, startPoint y: 79, endPoint x: 365, endPoint y: 81, distance: 12.4
type input "91"
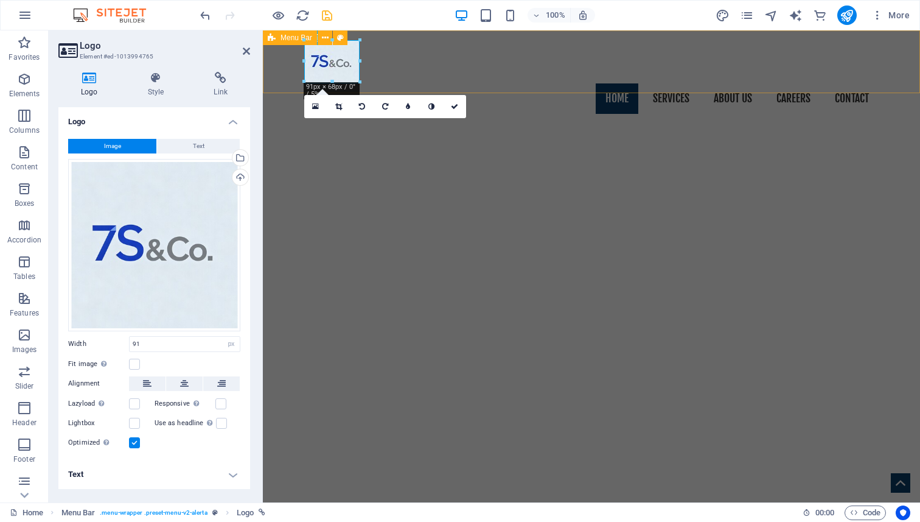
click at [365, 81] on div "Home Services About us Founder Careers Contact Menu" at bounding box center [591, 76] width 657 height 93
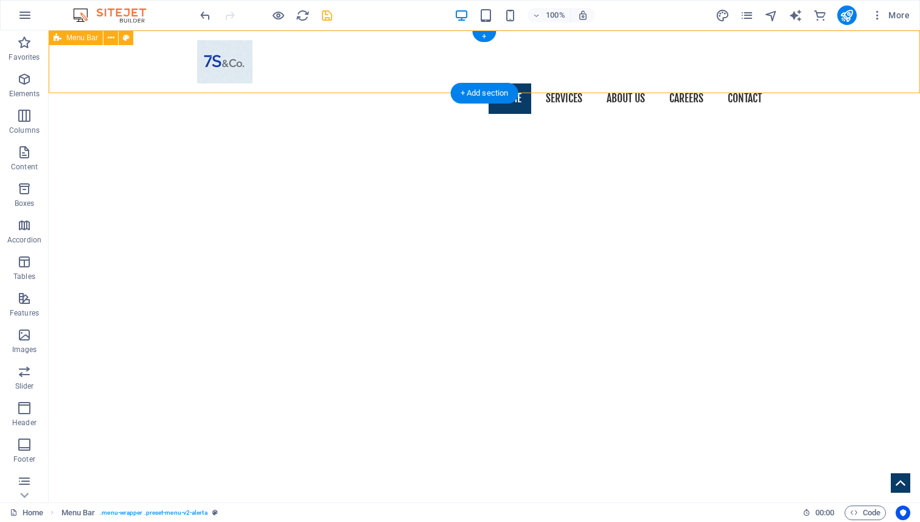
click at [354, 80] on div "Home Services About us Founder Careers Contact Menu" at bounding box center [485, 76] width 872 height 93
click at [226, 67] on div at bounding box center [484, 61] width 575 height 43
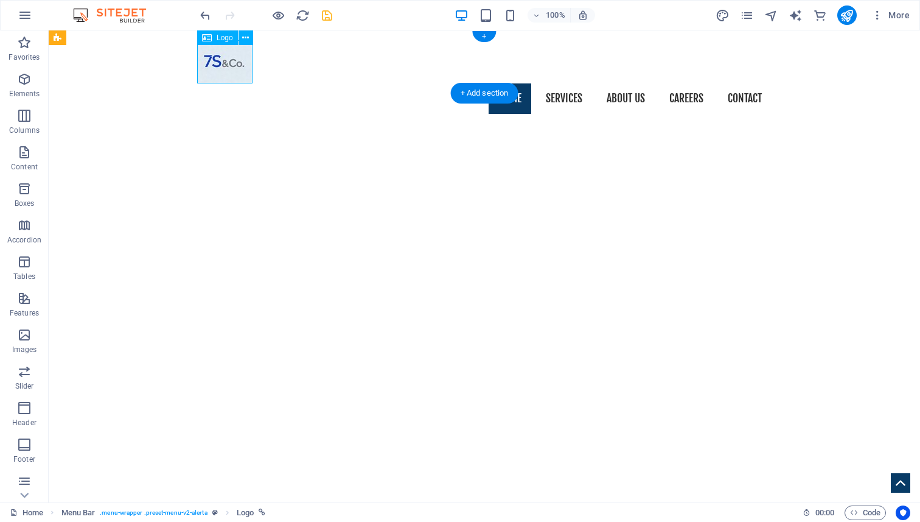
click at [226, 67] on div at bounding box center [484, 61] width 575 height 43
select select "px"
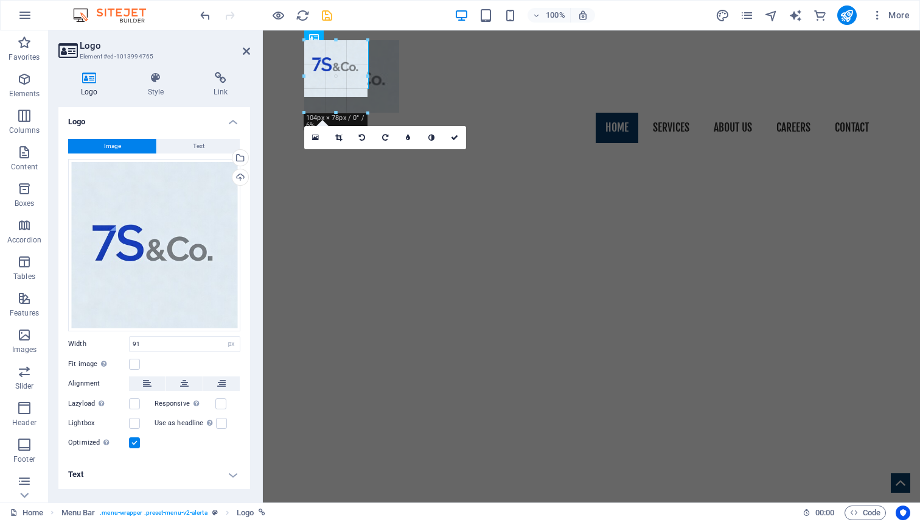
drag, startPoint x: 357, startPoint y: 83, endPoint x: 396, endPoint y: 91, distance: 39.7
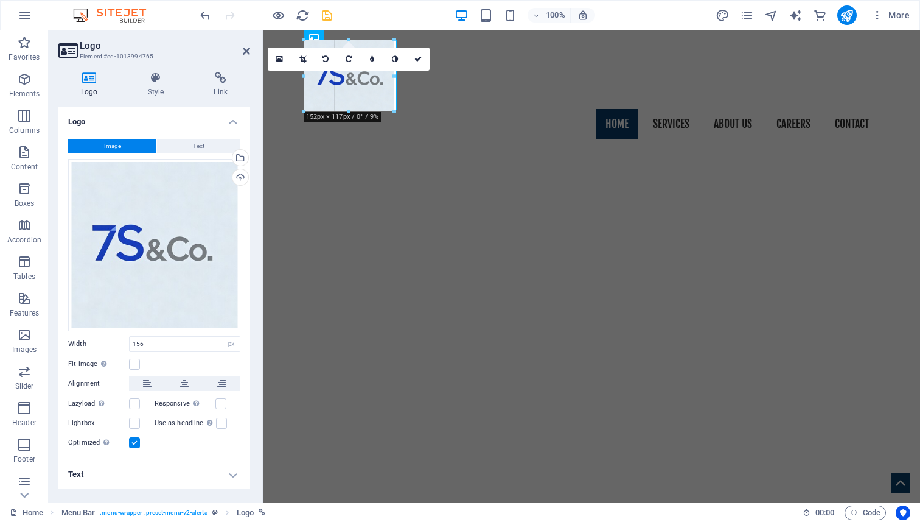
drag, startPoint x: 399, startPoint y: 116, endPoint x: 391, endPoint y: 110, distance: 10.1
type input "147"
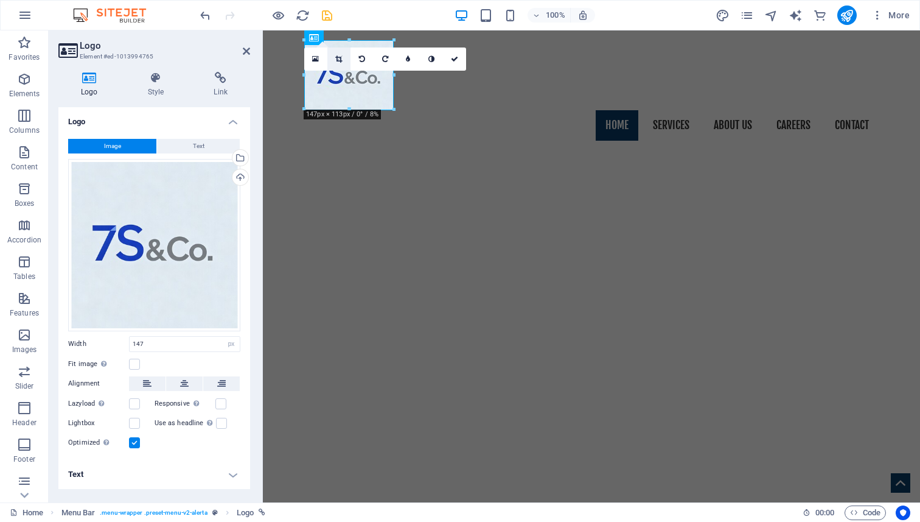
click at [342, 62] on link at bounding box center [338, 58] width 23 height 23
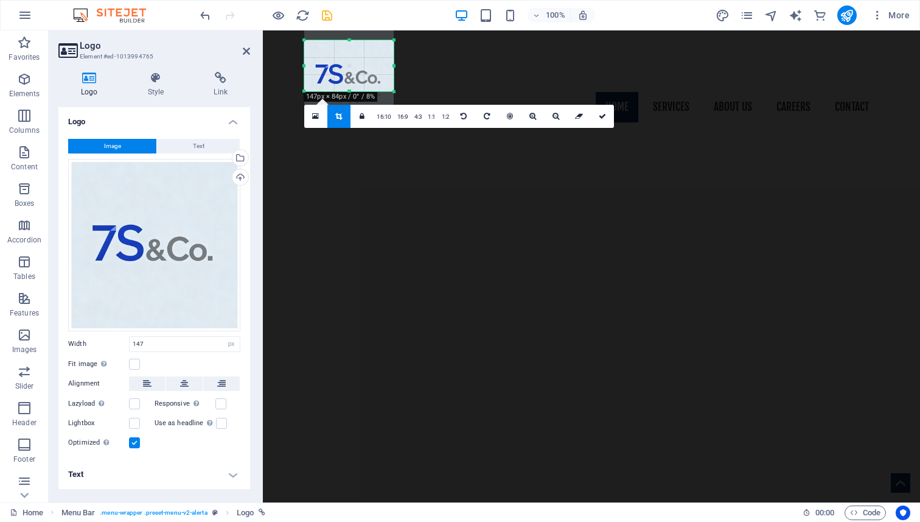
drag, startPoint x: 348, startPoint y: 111, endPoint x: 349, endPoint y: 93, distance: 18.9
click at [349, 93] on div at bounding box center [348, 91] width 89 height 4
drag, startPoint x: 347, startPoint y: 75, endPoint x: 347, endPoint y: 66, distance: 8.5
click at [347, 66] on div at bounding box center [348, 66] width 89 height 89
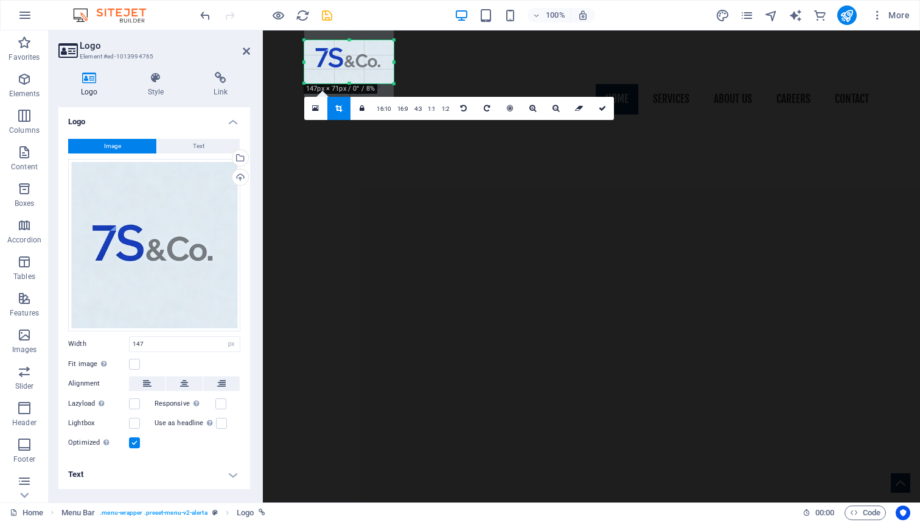
drag, startPoint x: 347, startPoint y: 40, endPoint x: 349, endPoint y: 48, distance: 8.1
click at [349, 48] on div "180 170 160 150 140 130 120 110 100 90 80 70 60 50 40 30 20 10 0 -10 -20 -30 -4…" at bounding box center [348, 61] width 89 height 43
drag, startPoint x: 349, startPoint y: 59, endPoint x: 349, endPoint y: 66, distance: 6.7
click at [349, 66] on div at bounding box center [348, 62] width 89 height 89
click at [594, 110] on link at bounding box center [602, 108] width 23 height 23
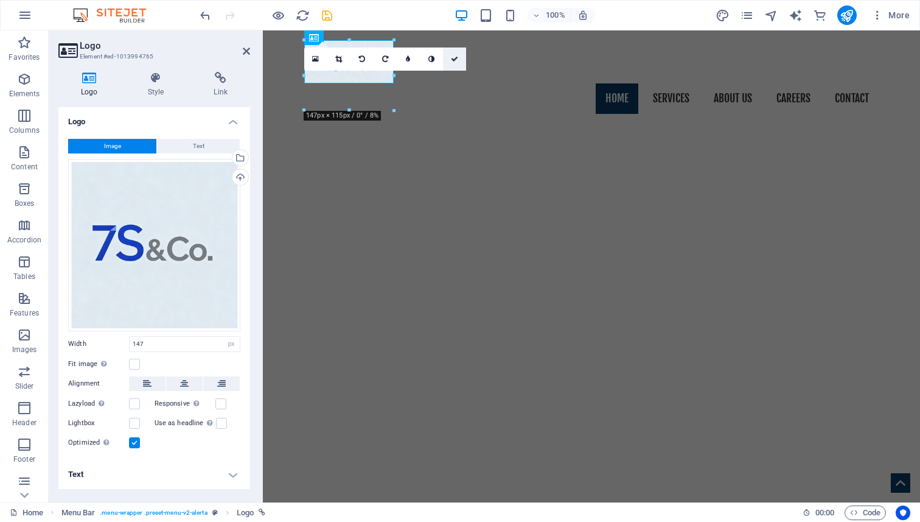
click at [451, 60] on icon at bounding box center [454, 58] width 7 height 7
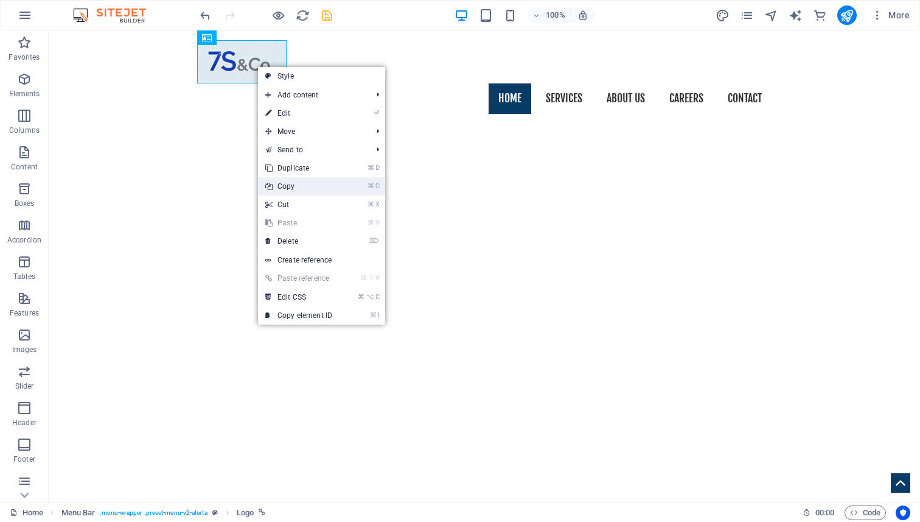
click at [299, 186] on link "⌘ C Copy" at bounding box center [299, 186] width 82 height 18
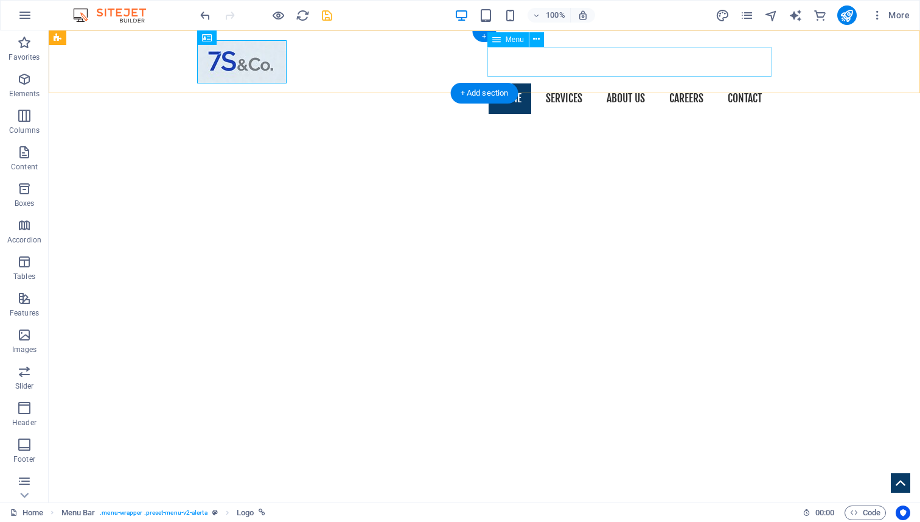
click at [564, 83] on nav "Home Services About us Founder Careers Contact" at bounding box center [484, 98] width 575 height 30
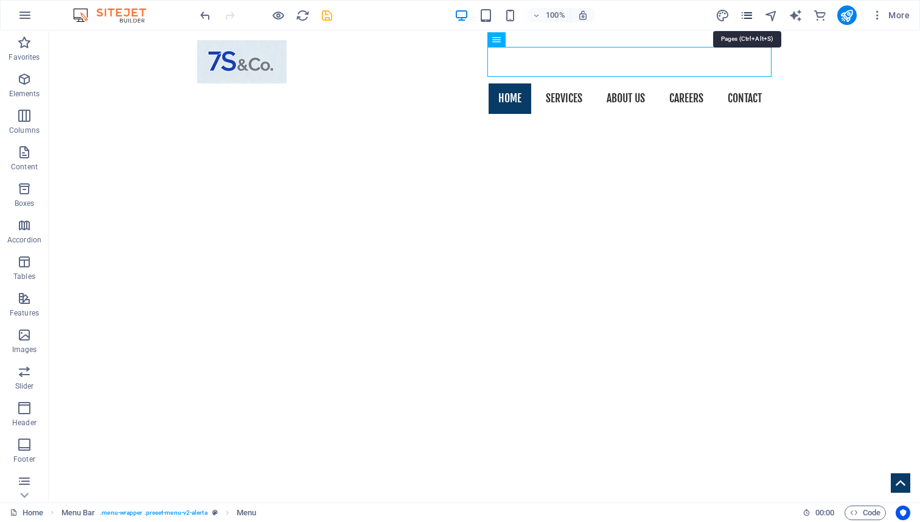
click at [742, 17] on icon "pages" at bounding box center [747, 16] width 14 height 14
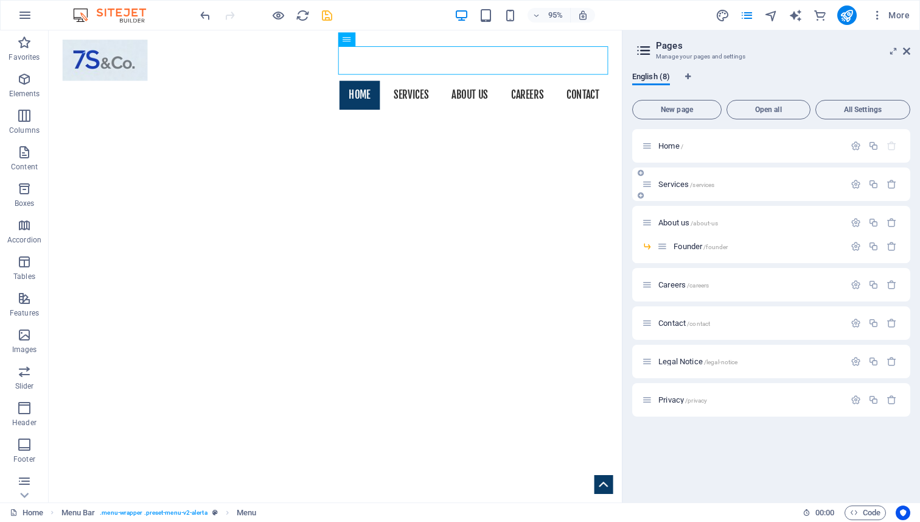
click at [677, 180] on span "Services /services" at bounding box center [687, 184] width 56 height 9
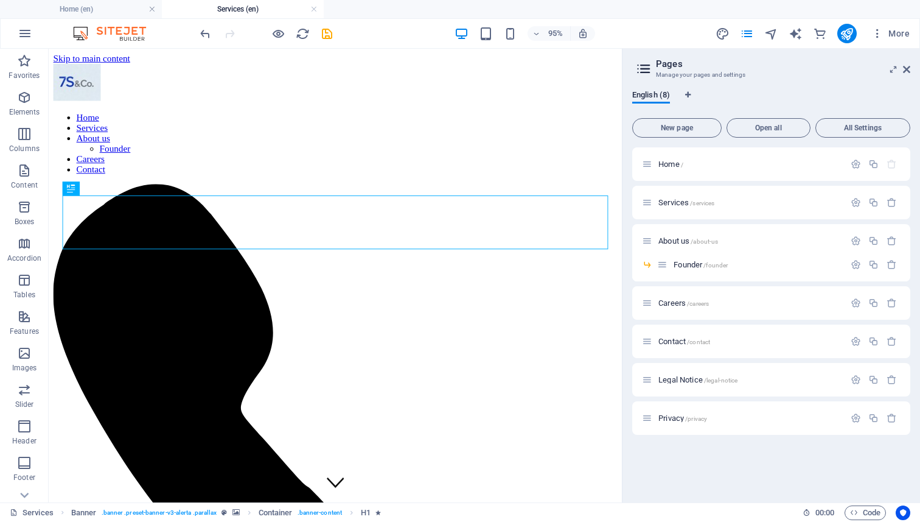
click at [912, 71] on aside "Pages Manage your pages and settings English (8) New page Open all All Settings…" at bounding box center [771, 275] width 298 height 453
click at [908, 71] on icon at bounding box center [906, 70] width 7 height 10
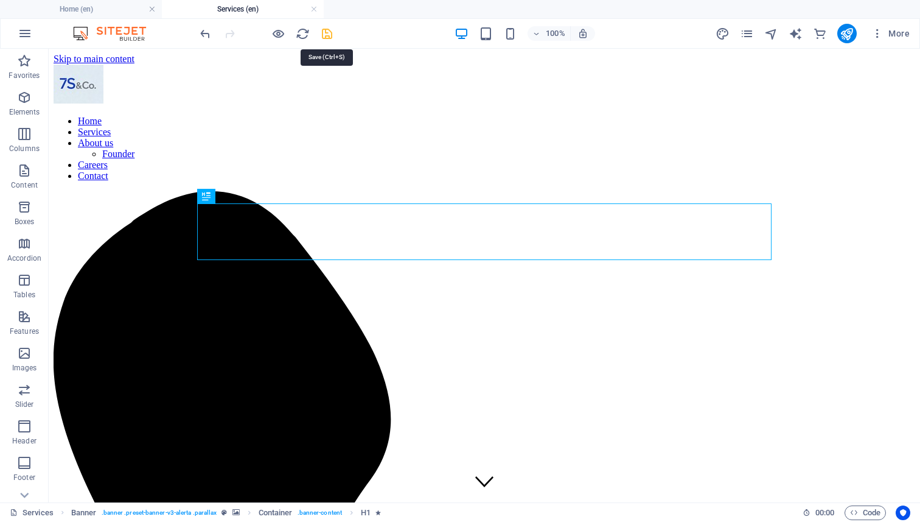
click at [320, 38] on icon "save" at bounding box center [327, 34] width 14 height 14
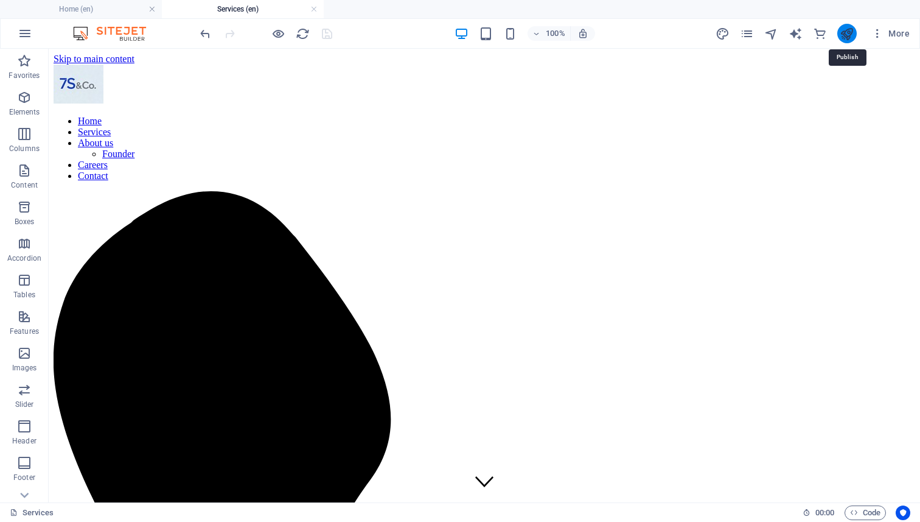
click at [845, 35] on icon "publish" at bounding box center [847, 34] width 14 height 14
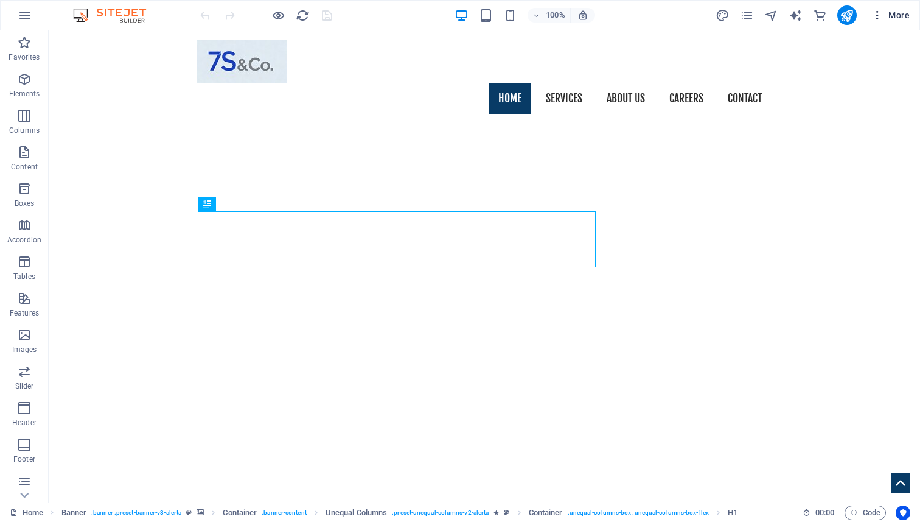
click at [886, 14] on span "More" at bounding box center [891, 15] width 38 height 12
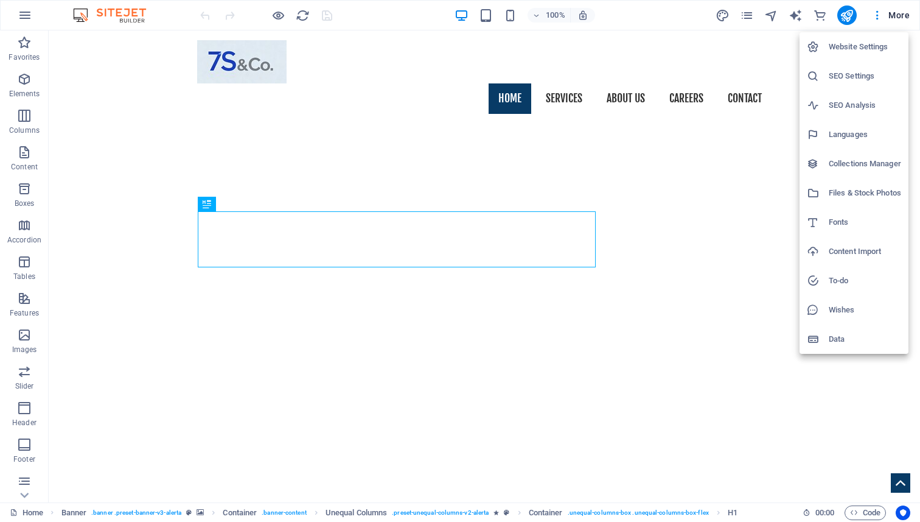
click at [847, 50] on h6 "Website Settings" at bounding box center [865, 47] width 72 height 15
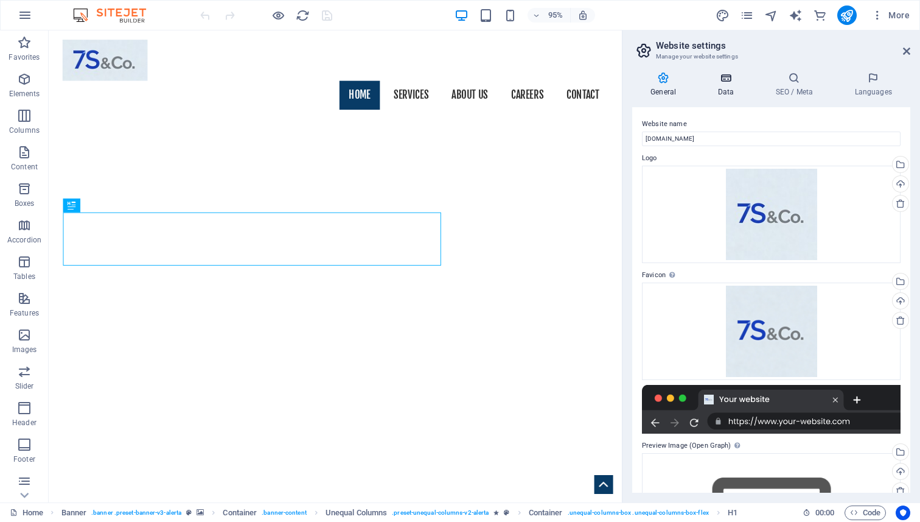
click at [731, 84] on h4 "Data" at bounding box center [728, 85] width 58 height 26
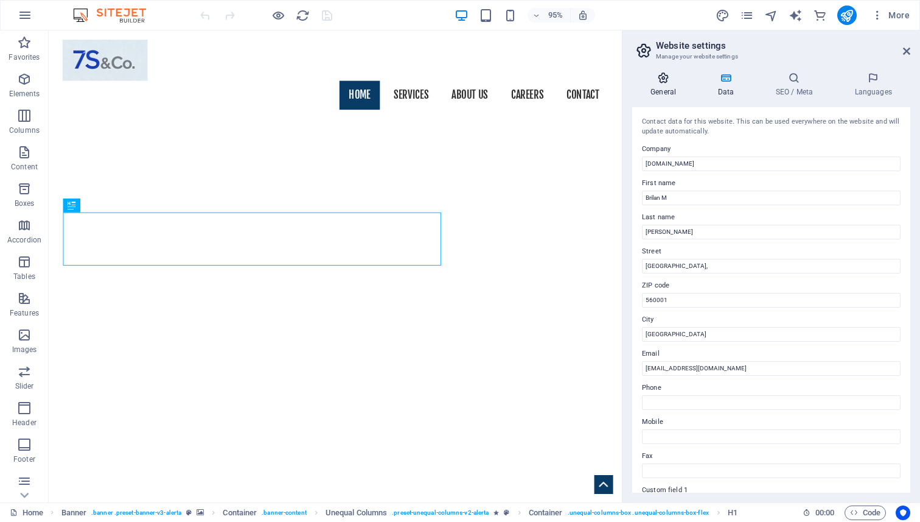
click at [666, 85] on h4 "General" at bounding box center [665, 85] width 67 height 26
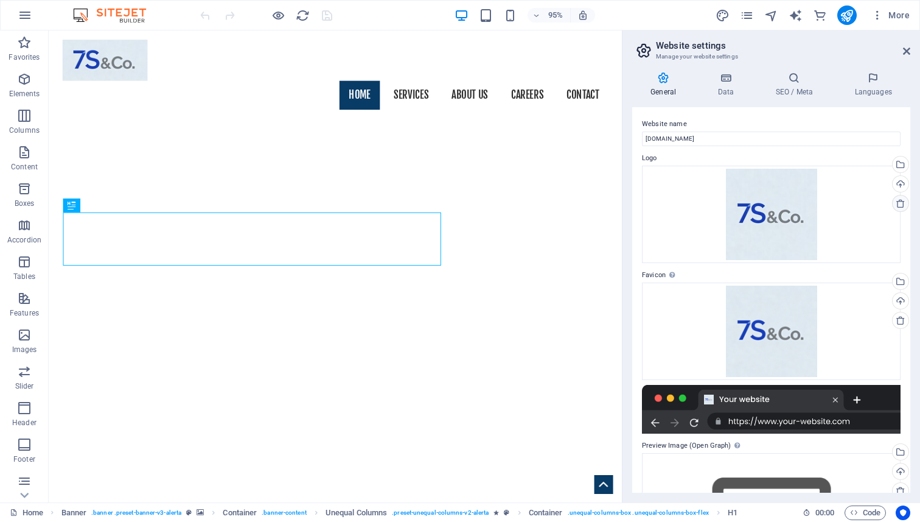
click at [897, 201] on icon at bounding box center [901, 203] width 10 height 10
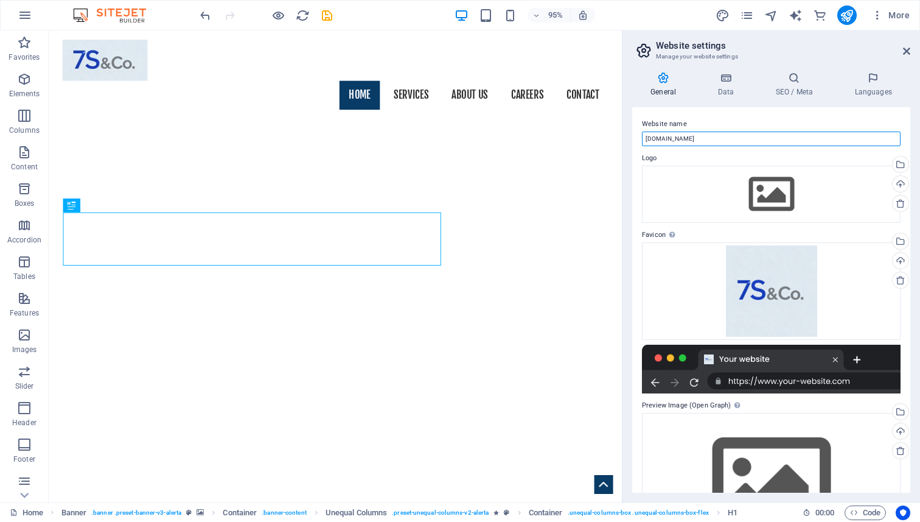
click at [663, 140] on input "www.7sandco.com" at bounding box center [771, 138] width 259 height 15
type input "[DOMAIN_NAME]"
click at [899, 279] on icon at bounding box center [901, 280] width 10 height 10
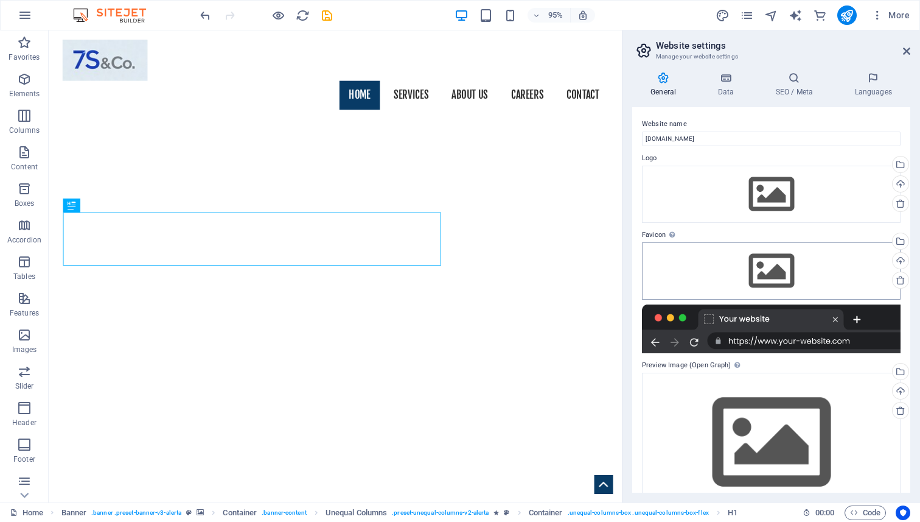
scroll to position [29, 0]
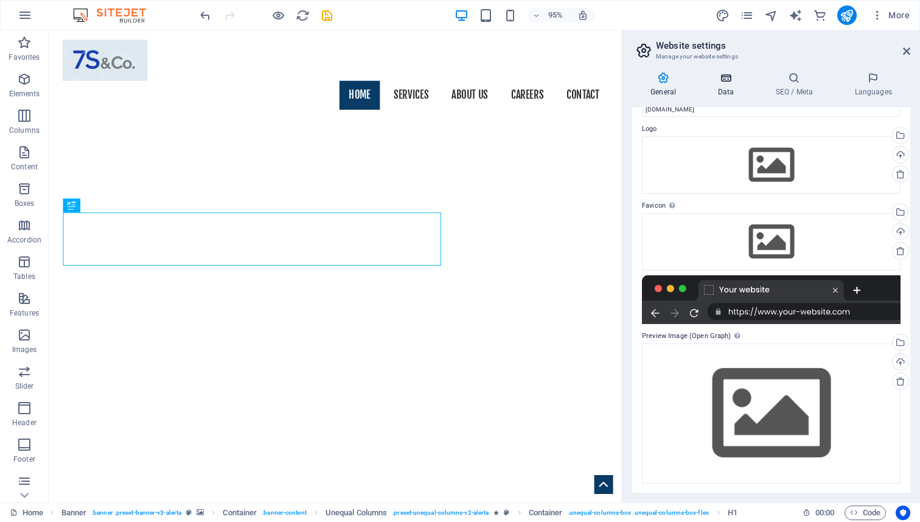
click at [719, 86] on h4 "Data" at bounding box center [728, 85] width 58 height 26
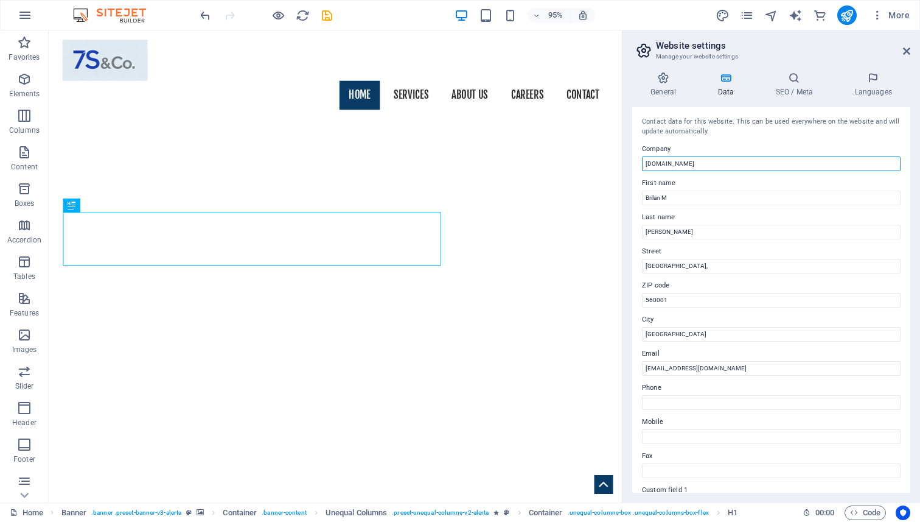
click at [662, 163] on input "www.7sandco.com" at bounding box center [771, 163] width 259 height 15
click at [688, 164] on input "[DOMAIN_NAME]" at bounding box center [771, 163] width 259 height 15
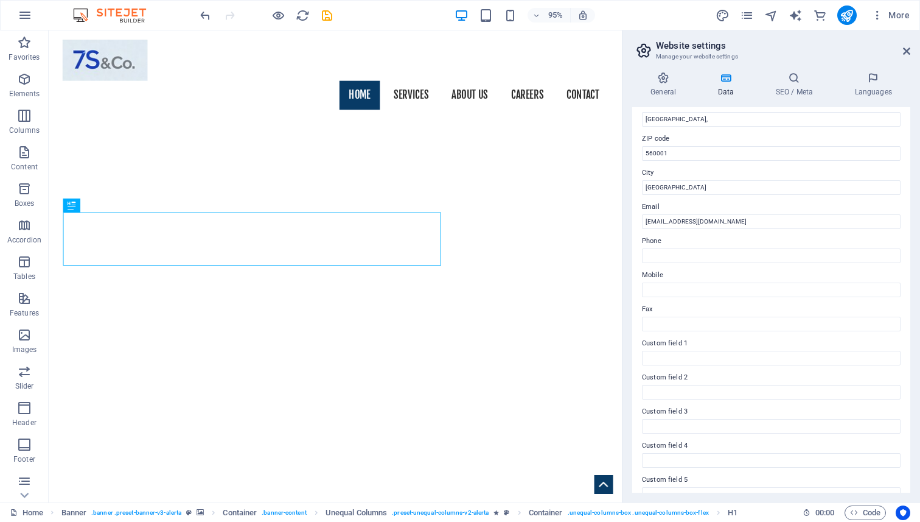
scroll to position [199, 0]
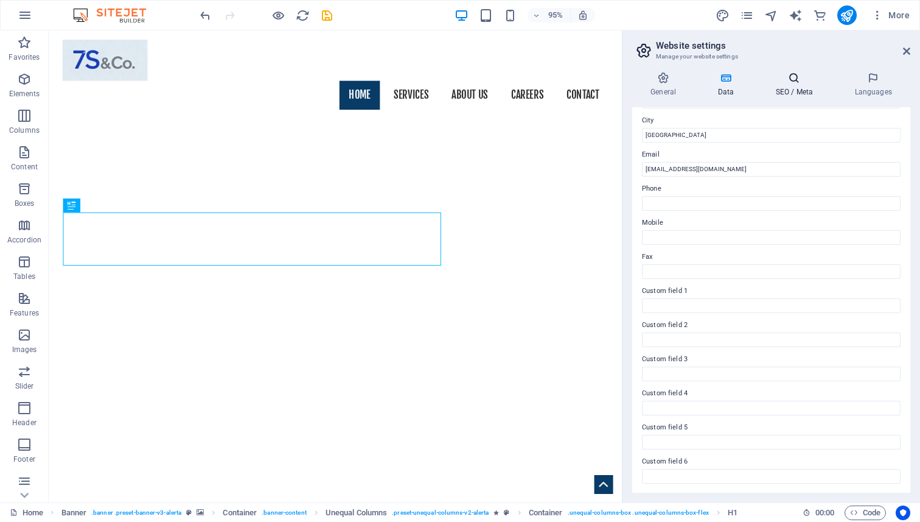
type input "[DOMAIN_NAME]"
click at [791, 83] on icon at bounding box center [794, 78] width 74 height 12
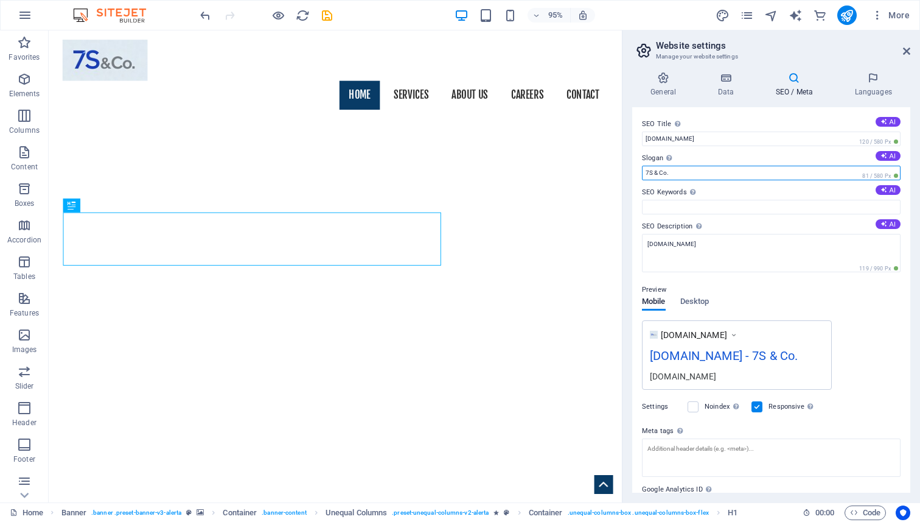
click at [704, 175] on input "7S & Co." at bounding box center [771, 173] width 259 height 15
drag, startPoint x: 686, startPoint y: 175, endPoint x: 628, endPoint y: 173, distance: 57.8
click at [628, 173] on div "General Data SEO / Meta Languages Website name 7sandco.com Logo Drag files here…" at bounding box center [772, 282] width 298 height 440
click at [704, 191] on label "SEO Keywords Comma-separated list of keywords representing your website. AI" at bounding box center [771, 192] width 259 height 15
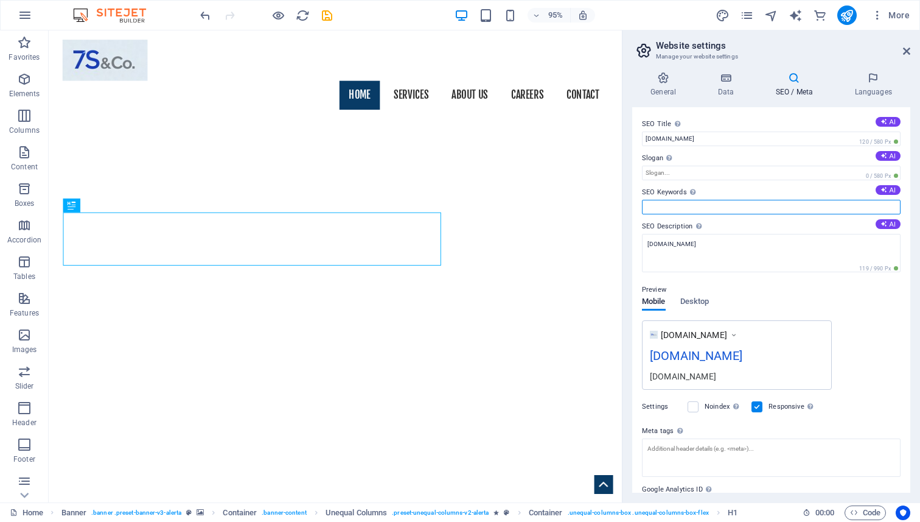
click at [704, 200] on input "SEO Keywords Comma-separated list of keywords representing your website. AI" at bounding box center [771, 207] width 259 height 15
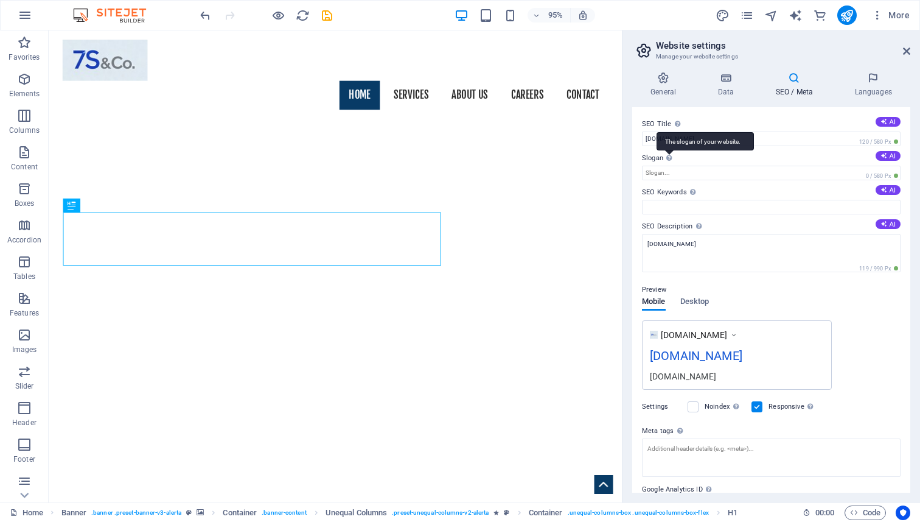
click at [670, 150] on div "The slogan of your website." at bounding box center [705, 141] width 97 height 18
click at [670, 166] on input "Slogan The slogan of your website. AI" at bounding box center [771, 173] width 259 height 15
click at [670, 150] on div "The slogan of your website." at bounding box center [705, 141] width 97 height 18
click at [670, 166] on input "Slogan The slogan of your website. AI" at bounding box center [771, 173] width 259 height 15
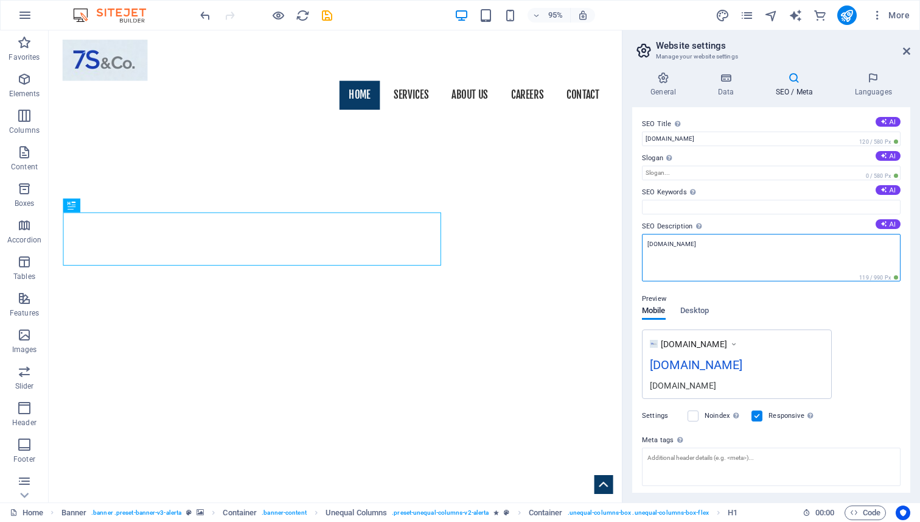
click at [665, 241] on textarea "www.7sandco.com" at bounding box center [771, 257] width 259 height 47
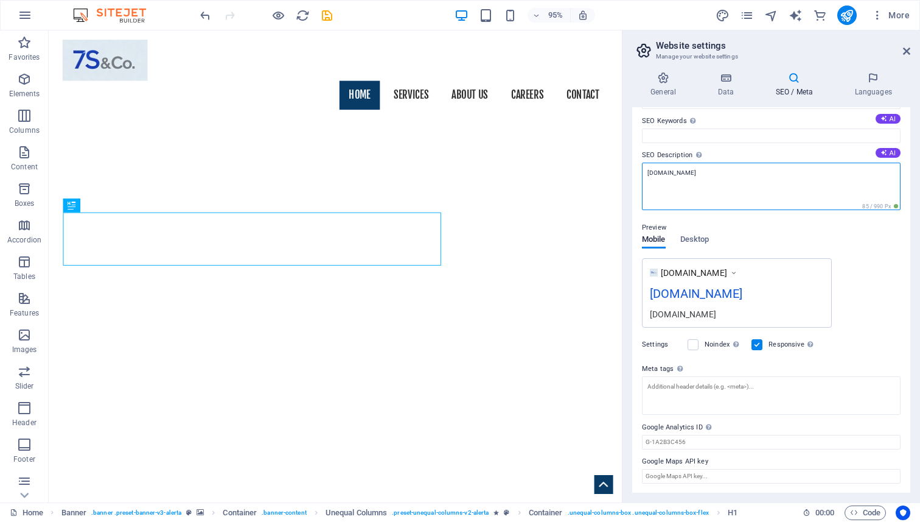
scroll to position [0, 0]
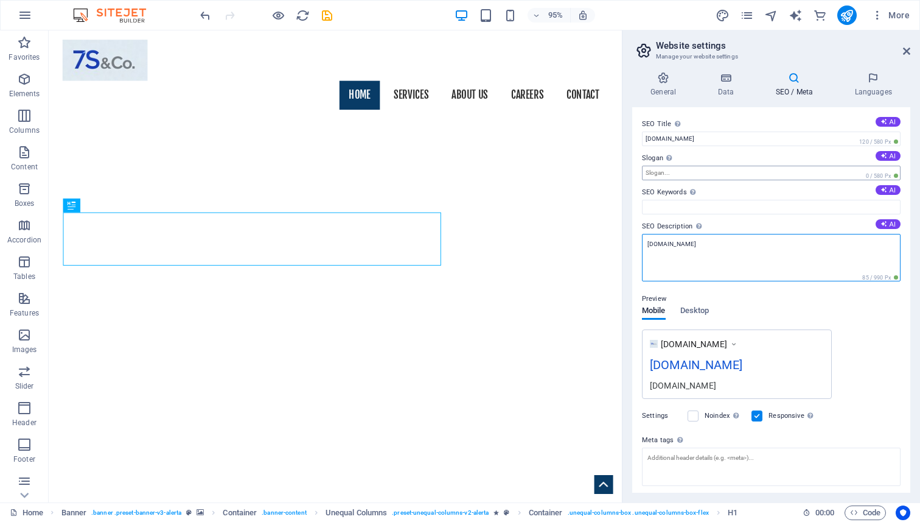
type textarea "[DOMAIN_NAME]"
click at [670, 174] on input "Slogan The slogan of your website. AI" at bounding box center [771, 173] width 259 height 15
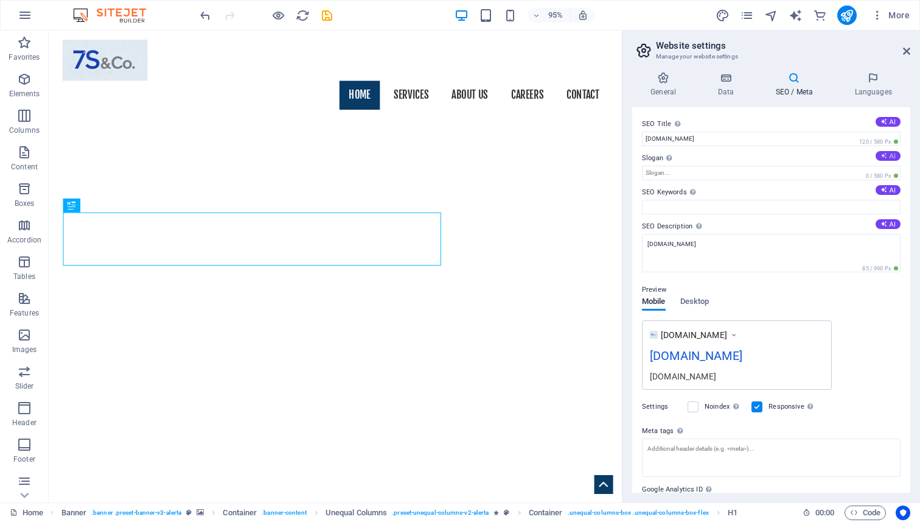
click at [887, 159] on button "AI" at bounding box center [888, 156] width 25 height 10
type input "Empowering Justice with Integrity and Strategy"
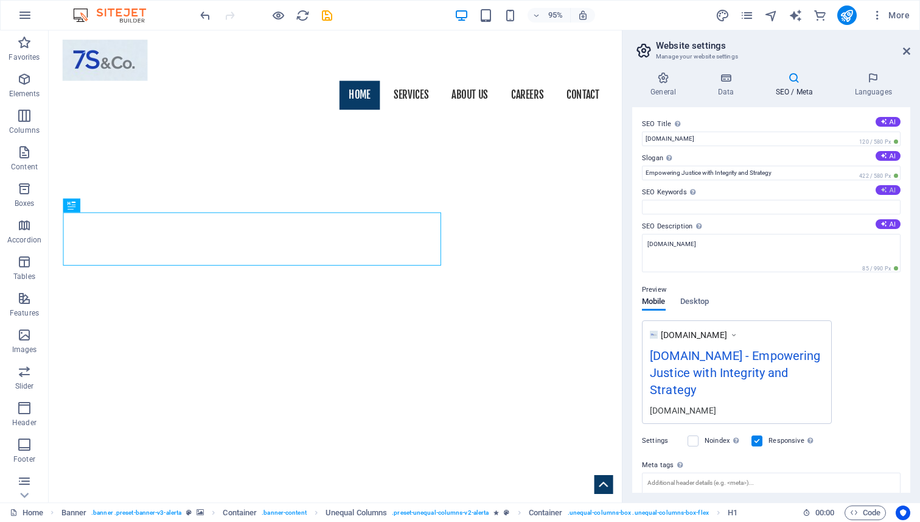
click at [882, 193] on icon at bounding box center [884, 189] width 7 height 7
type input "Bengaluru law firm, legal services India, advocate Meghalaya, family law divorc…"
click at [332, 15] on icon "save" at bounding box center [327, 16] width 14 height 14
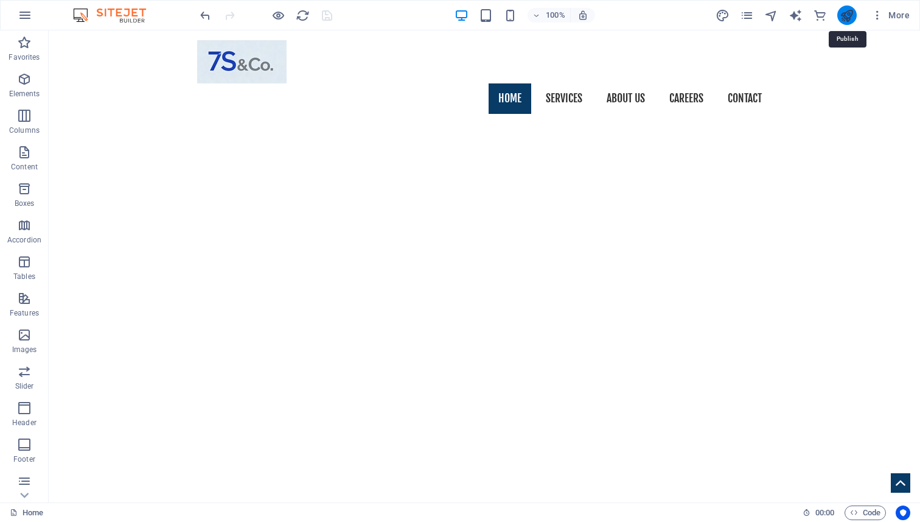
click at [847, 16] on icon "publish" at bounding box center [847, 16] width 14 height 14
click at [751, 12] on icon "pages" at bounding box center [747, 16] width 14 height 14
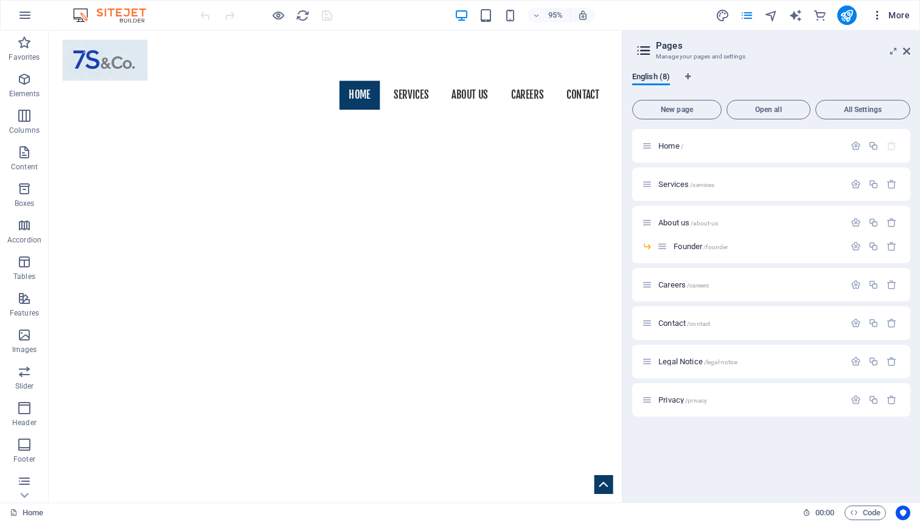
click at [904, 9] on span "More" at bounding box center [891, 15] width 38 height 12
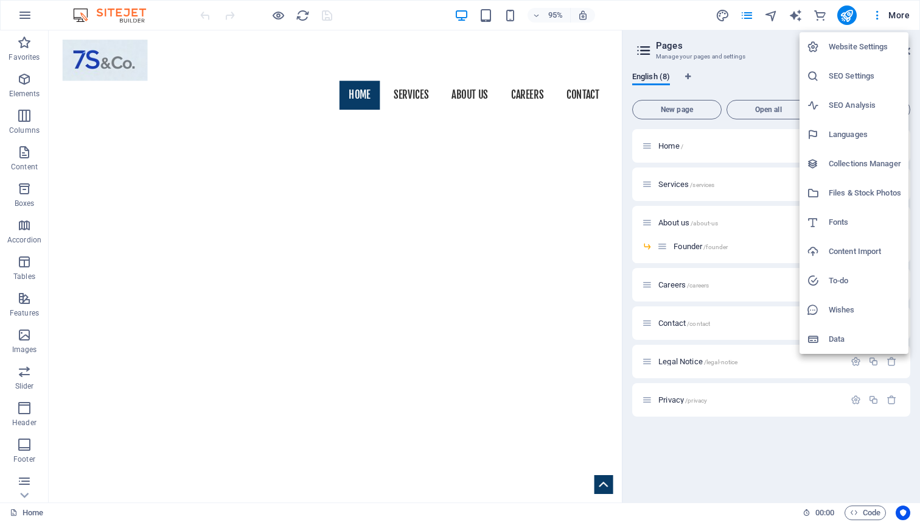
click at [848, 40] on h6 "Website Settings" at bounding box center [865, 47] width 72 height 15
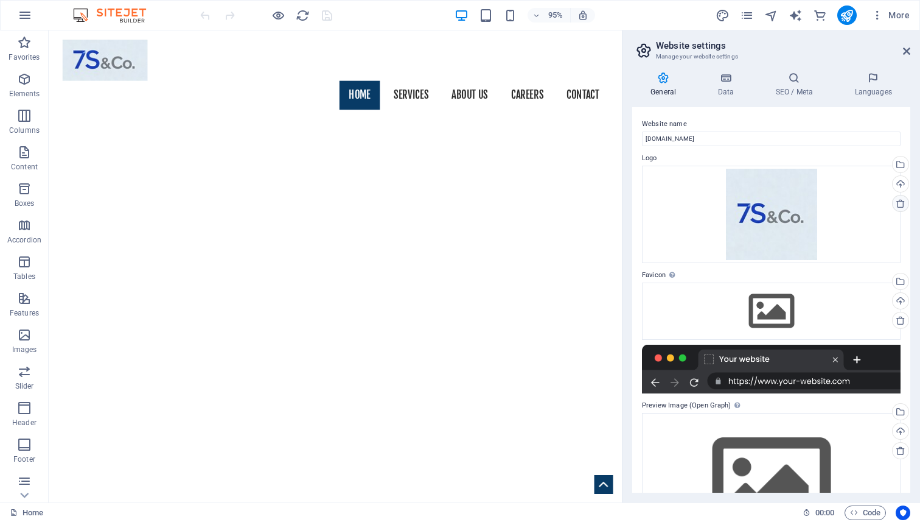
click at [902, 205] on icon at bounding box center [901, 203] width 10 height 10
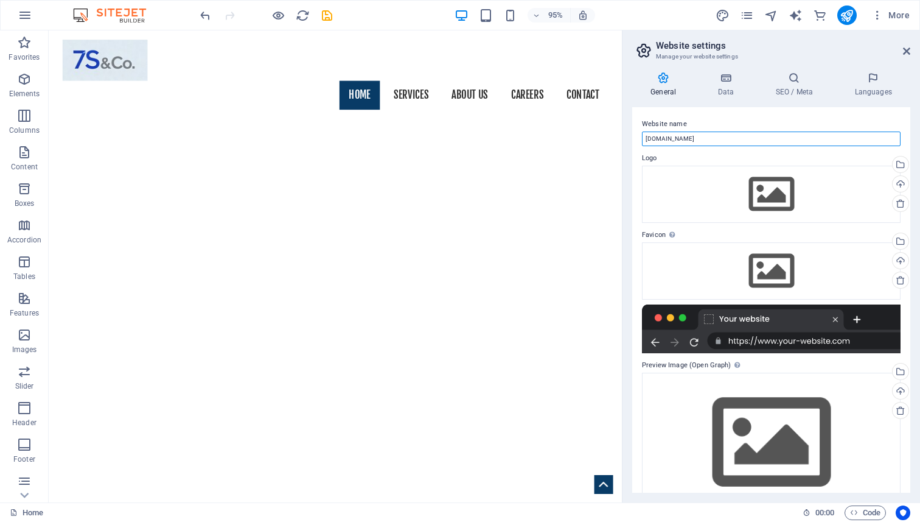
click at [646, 139] on input "[DOMAIN_NAME]" at bounding box center [771, 138] width 259 height 15
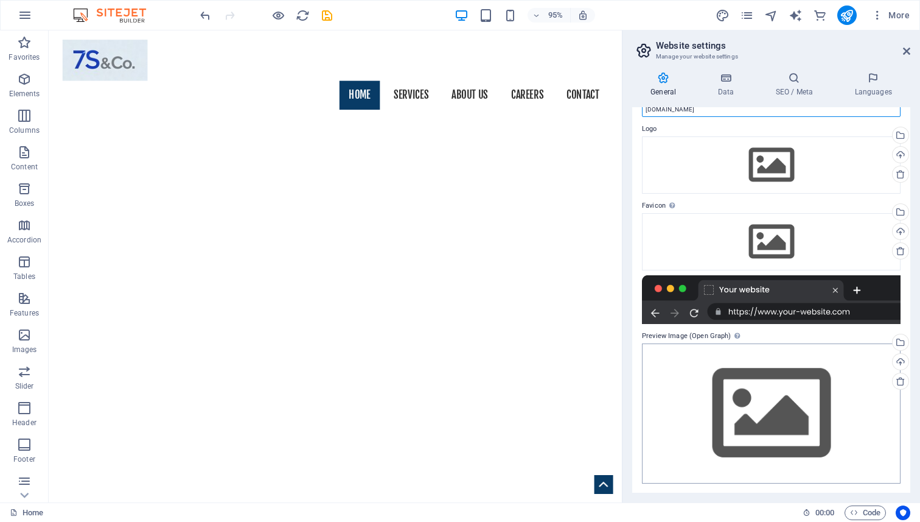
type input "[DOMAIN_NAME]"
click at [713, 352] on div "Drag files here, click to choose files or select files from Files or our free s…" at bounding box center [771, 412] width 259 height 139
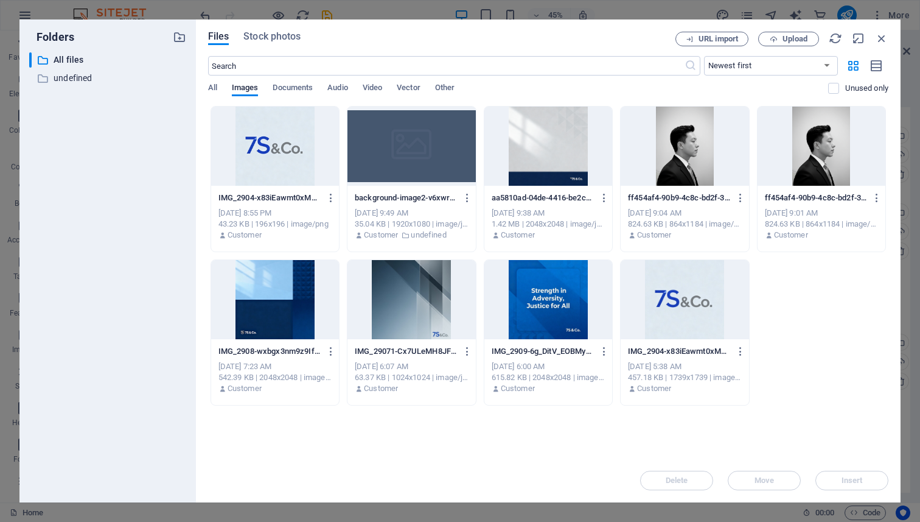
click at [680, 306] on div at bounding box center [685, 299] width 128 height 79
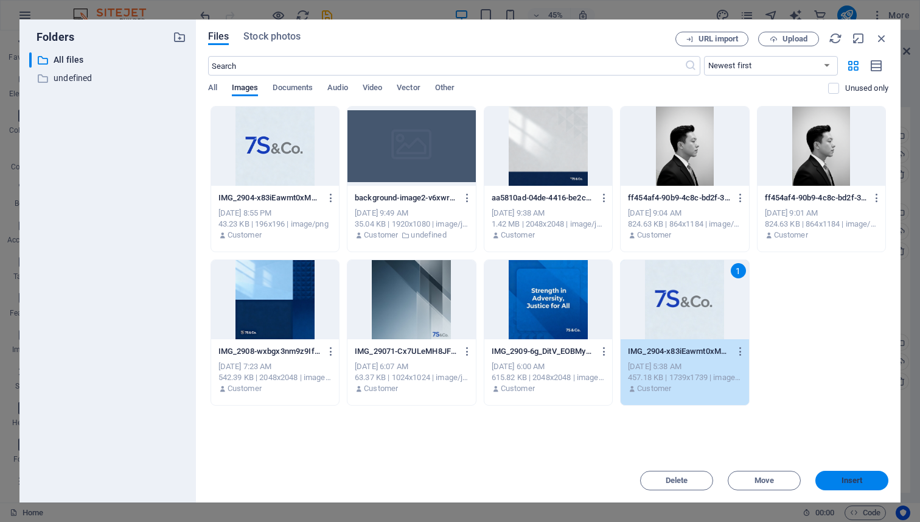
click at [852, 486] on button "Insert" at bounding box center [852, 479] width 73 height 19
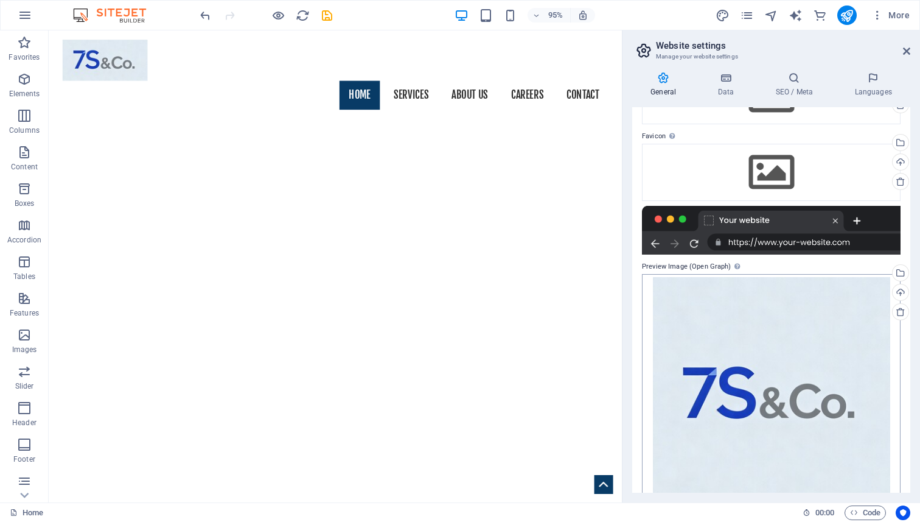
scroll to position [110, 0]
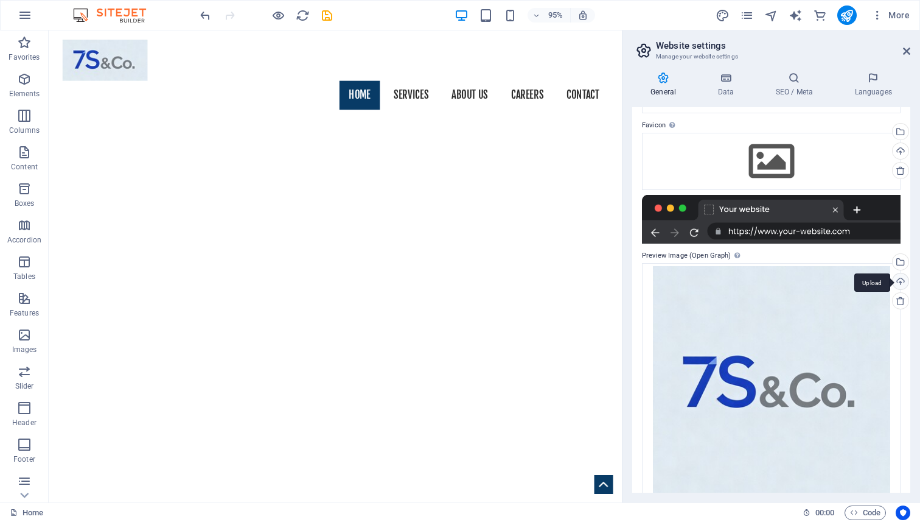
click at [897, 279] on div "Upload" at bounding box center [899, 282] width 18 height 18
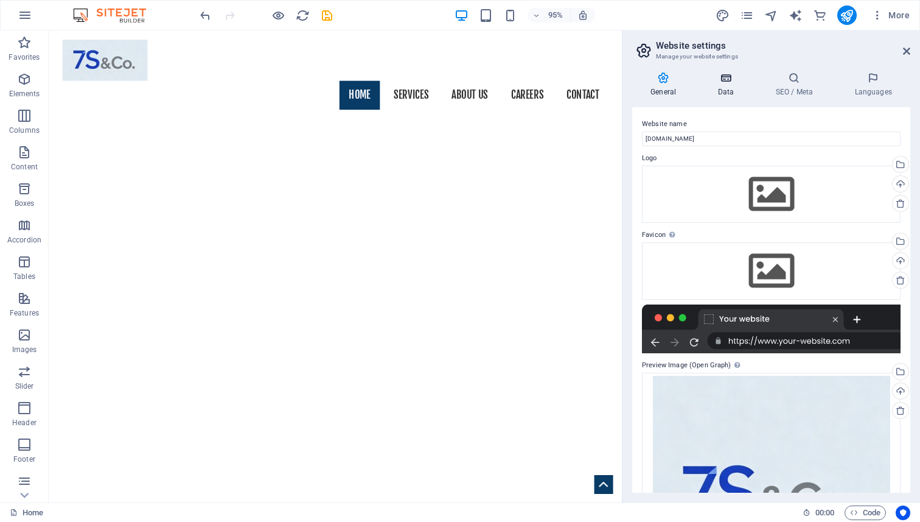
click at [719, 73] on icon at bounding box center [725, 78] width 53 height 12
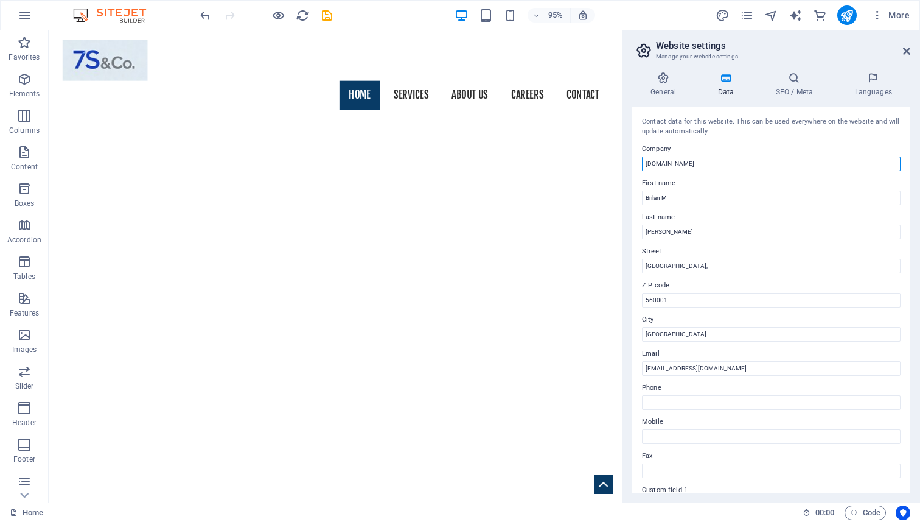
click at [646, 162] on input "[DOMAIN_NAME]" at bounding box center [771, 163] width 259 height 15
drag, startPoint x: 701, startPoint y: 161, endPoint x: 645, endPoint y: 160, distance: 56.6
click at [645, 160] on input "[DOMAIN_NAME]" at bounding box center [771, 163] width 259 height 15
type input "7S & Co."
click at [799, 81] on icon at bounding box center [794, 78] width 74 height 12
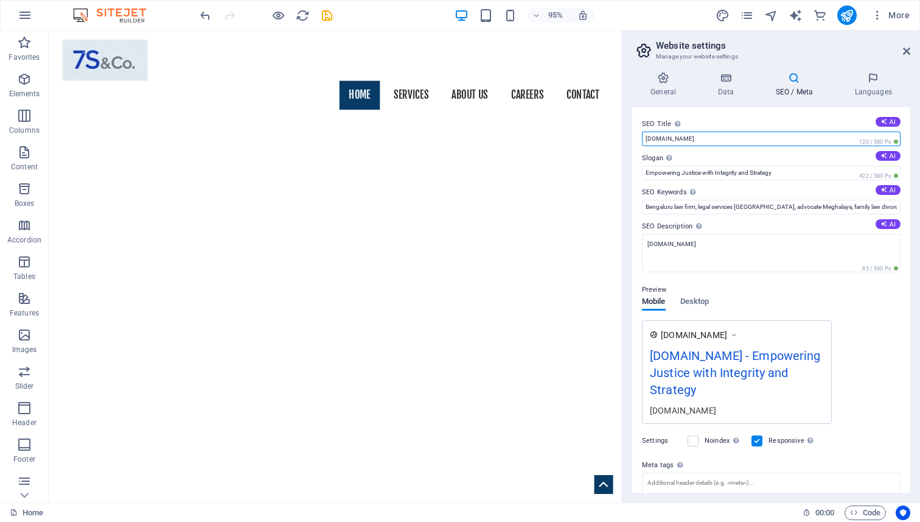
click at [648, 141] on input "[DOMAIN_NAME]" at bounding box center [771, 138] width 259 height 15
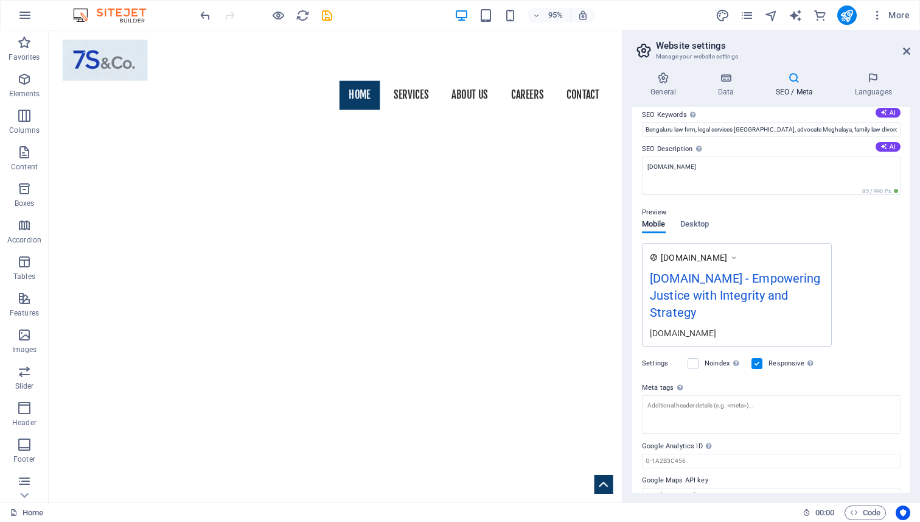
scroll to position [96, 0]
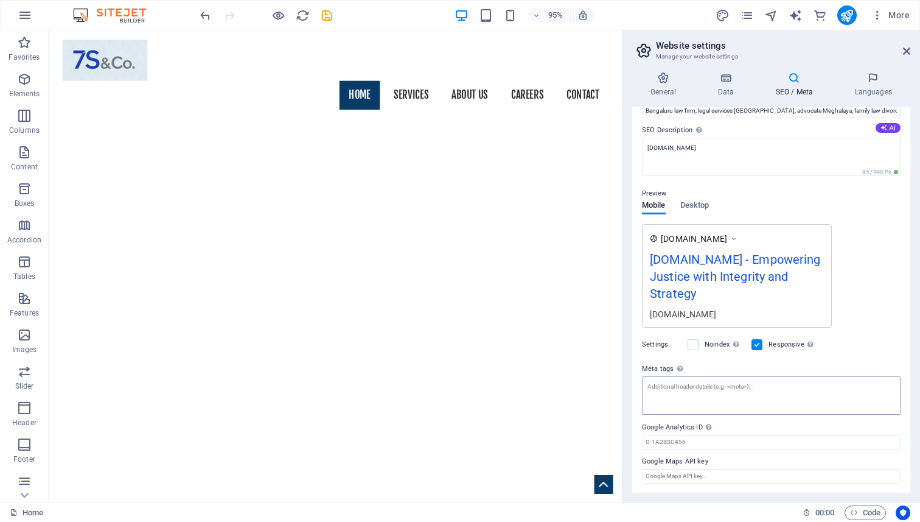
type input "[DOMAIN_NAME]"
click at [717, 391] on textarea "Meta tags Enter HTML code here that will be placed inside the tags of your webs…" at bounding box center [771, 399] width 259 height 47
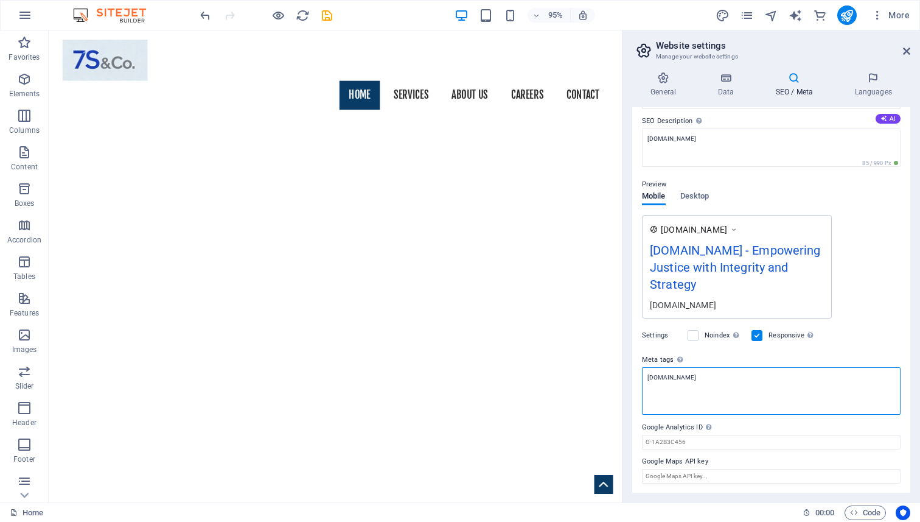
type textarea "[DOMAIN_NAME]"
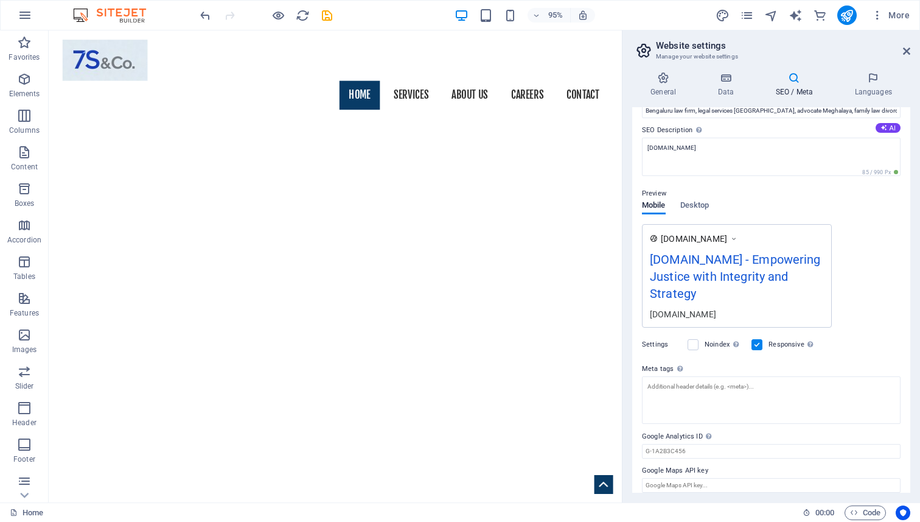
click at [323, 7] on body "[DOMAIN_NAME] Home (en) Favorites Elements Columns Content Boxes Accordion Tabl…" at bounding box center [460, 261] width 920 height 522
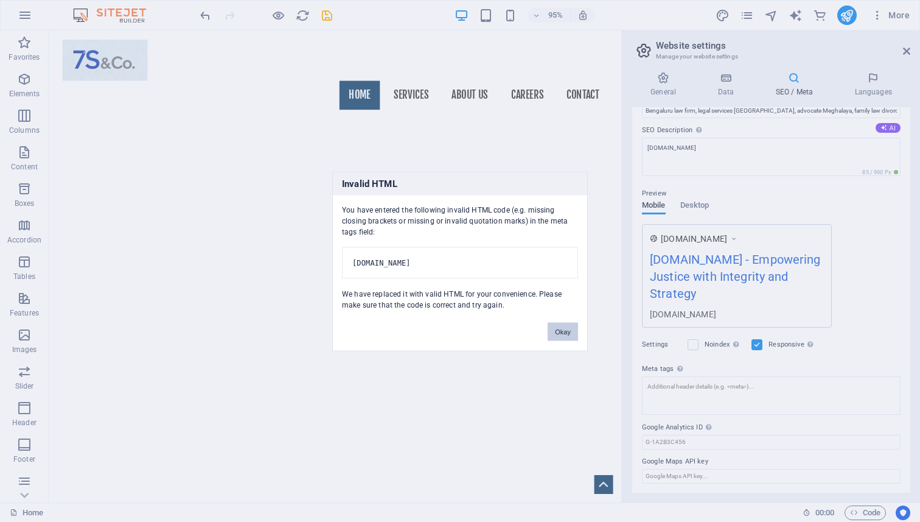
click at [559, 335] on button "Okay" at bounding box center [563, 331] width 30 height 18
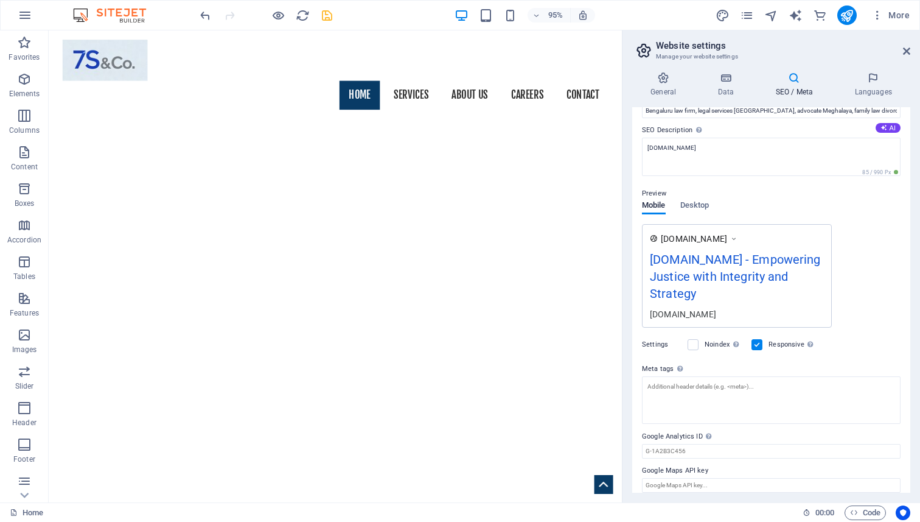
click at [329, 16] on icon "save" at bounding box center [327, 16] width 14 height 14
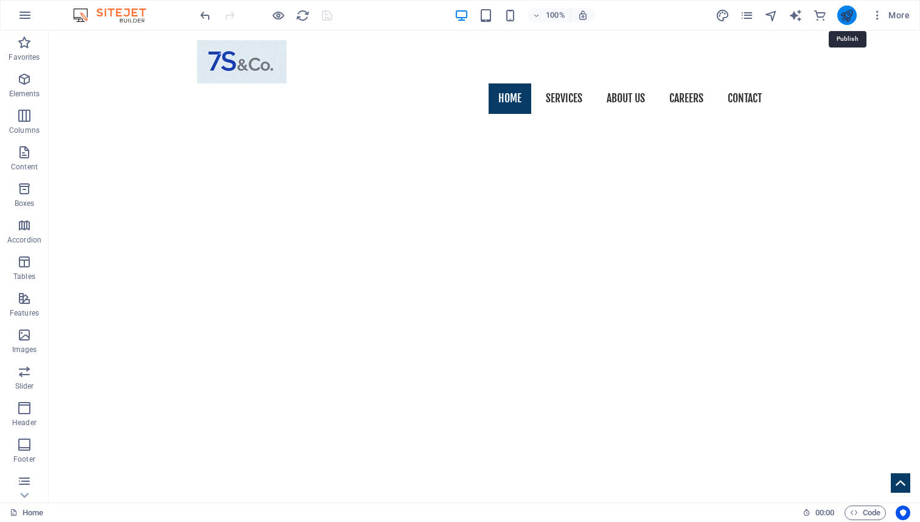
click at [841, 12] on icon "publish" at bounding box center [847, 16] width 14 height 14
